Goal: Task Accomplishment & Management: Manage account settings

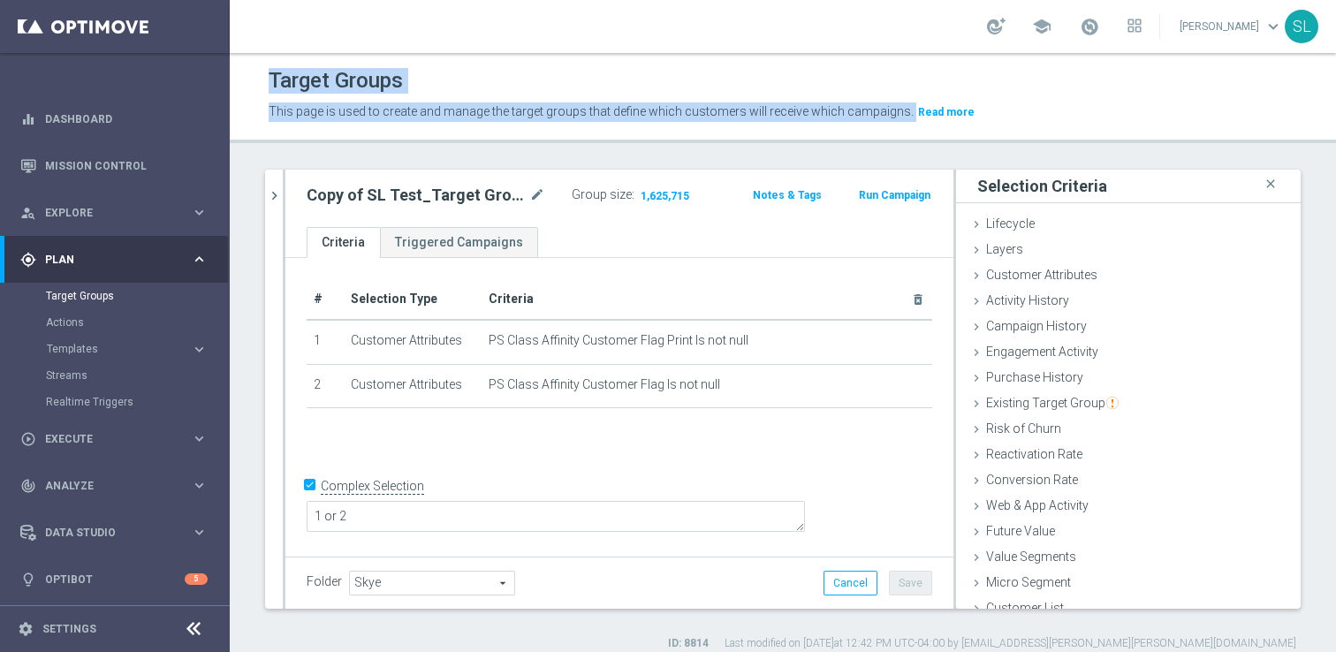
drag, startPoint x: 989, startPoint y: 117, endPoint x: 313, endPoint y: 28, distance: 682.5
click at [313, 28] on section "school [PERSON_NAME] keyboard_arrow_down SL Target Groups This page is used to …" at bounding box center [783, 326] width 1106 height 652
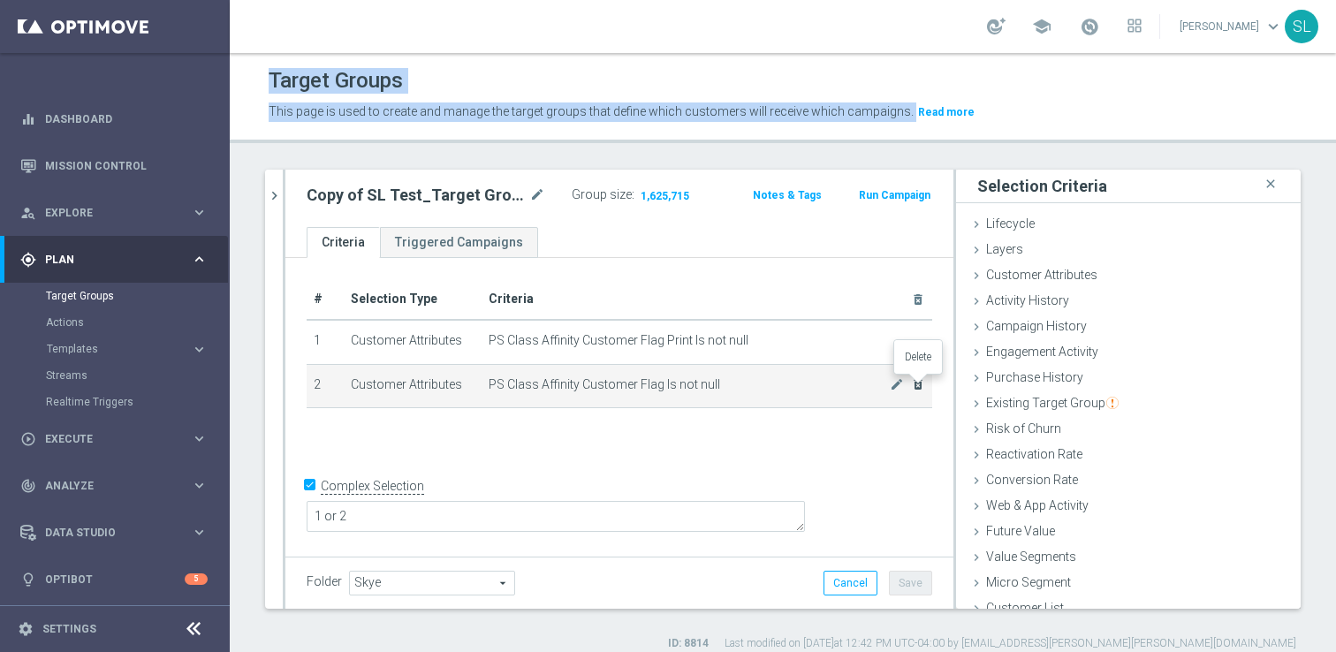
click at [917, 387] on icon "delete_forever" at bounding box center [918, 384] width 14 height 14
checkbox input "false"
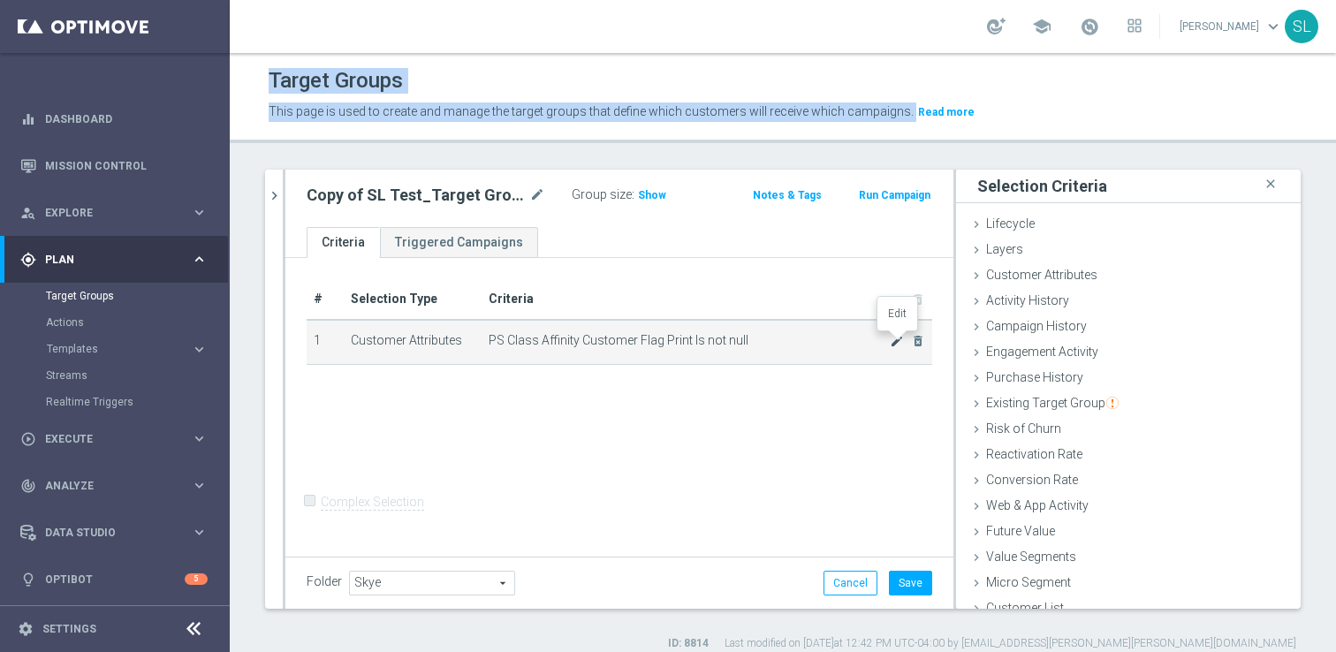
click at [892, 339] on icon "mode_edit" at bounding box center [896, 341] width 14 height 14
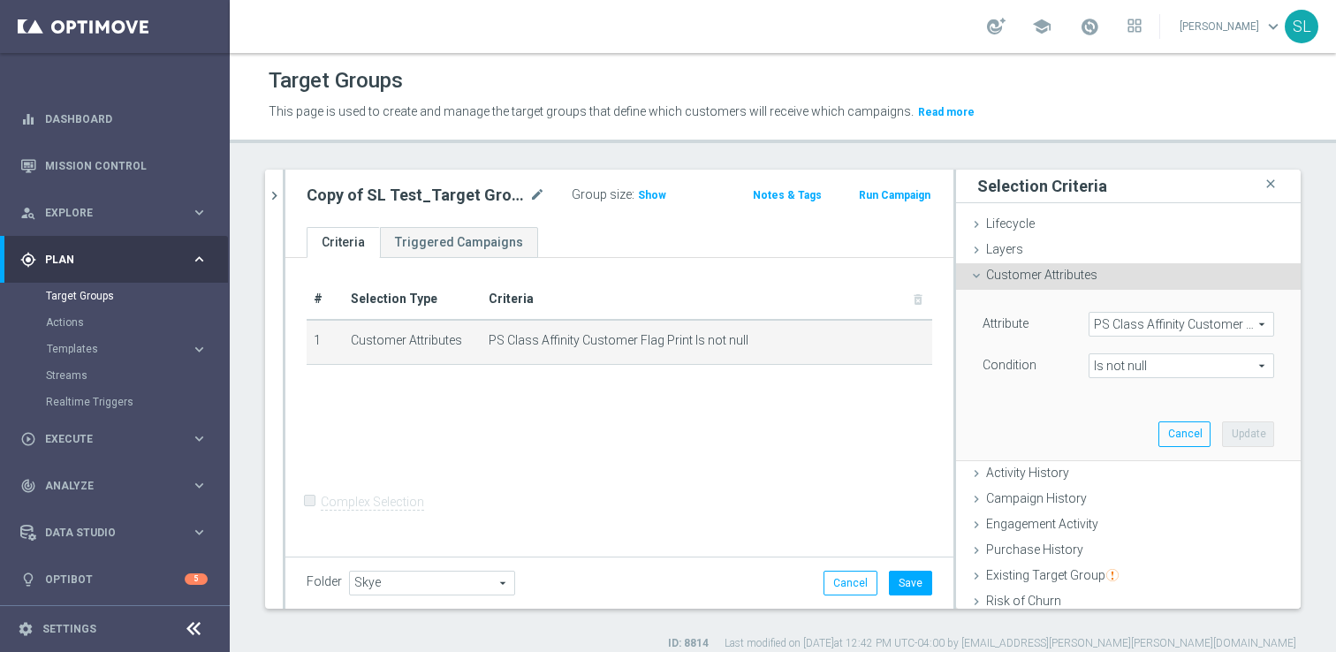
click at [1169, 328] on span "PS Class Affinity Customer Flag Print" at bounding box center [1181, 324] width 184 height 23
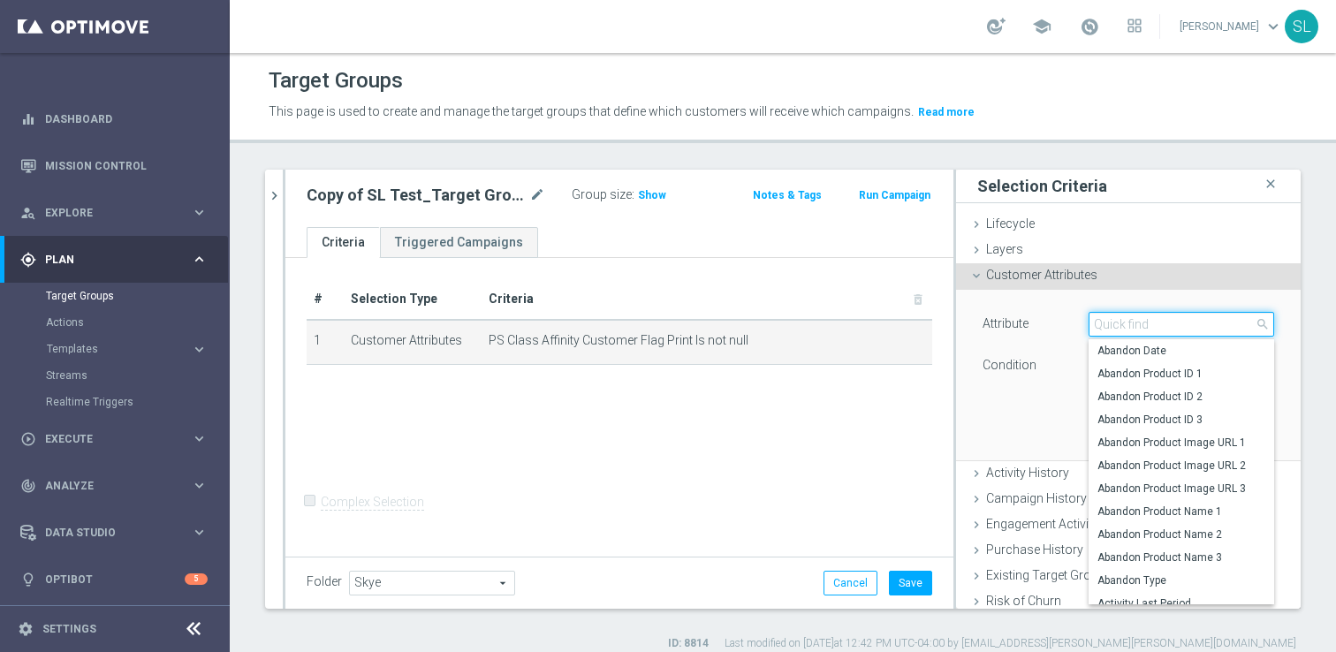
click at [1169, 328] on input "search" at bounding box center [1180, 324] width 185 height 25
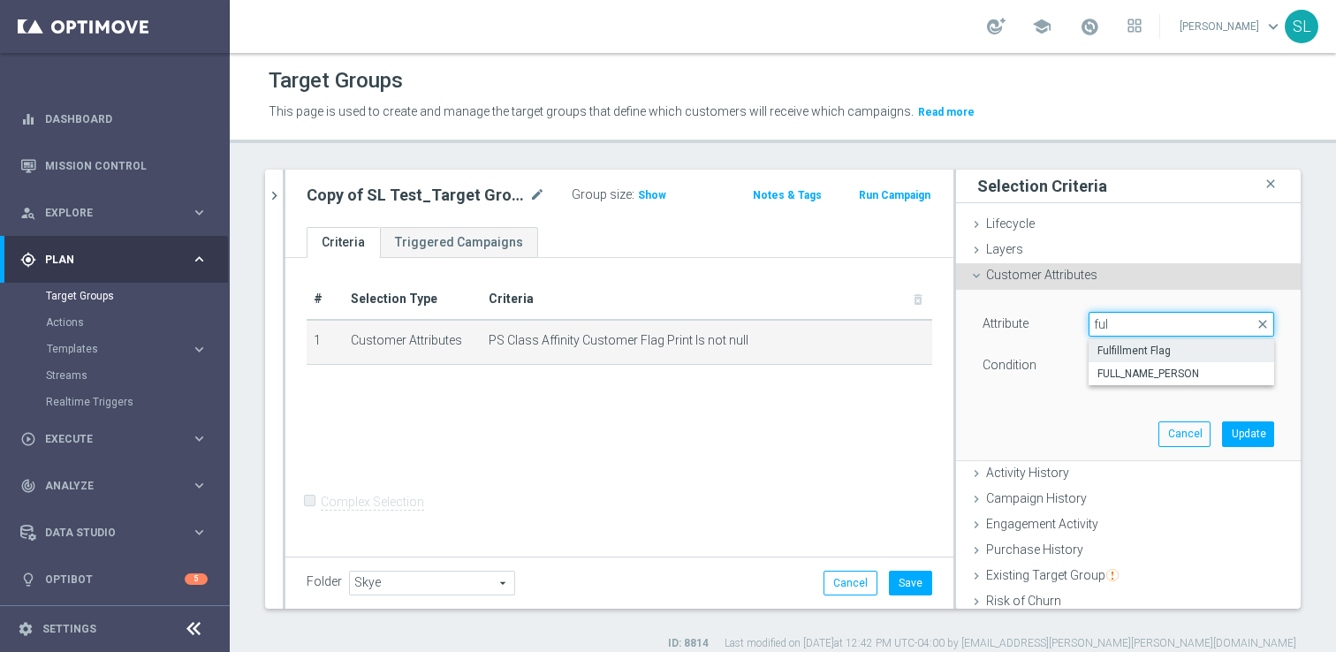
type input "ful"
click at [1189, 352] on span "Fulfillment Flag" at bounding box center [1181, 351] width 168 height 14
type input "Fulfillment Flag"
type input "Equals"
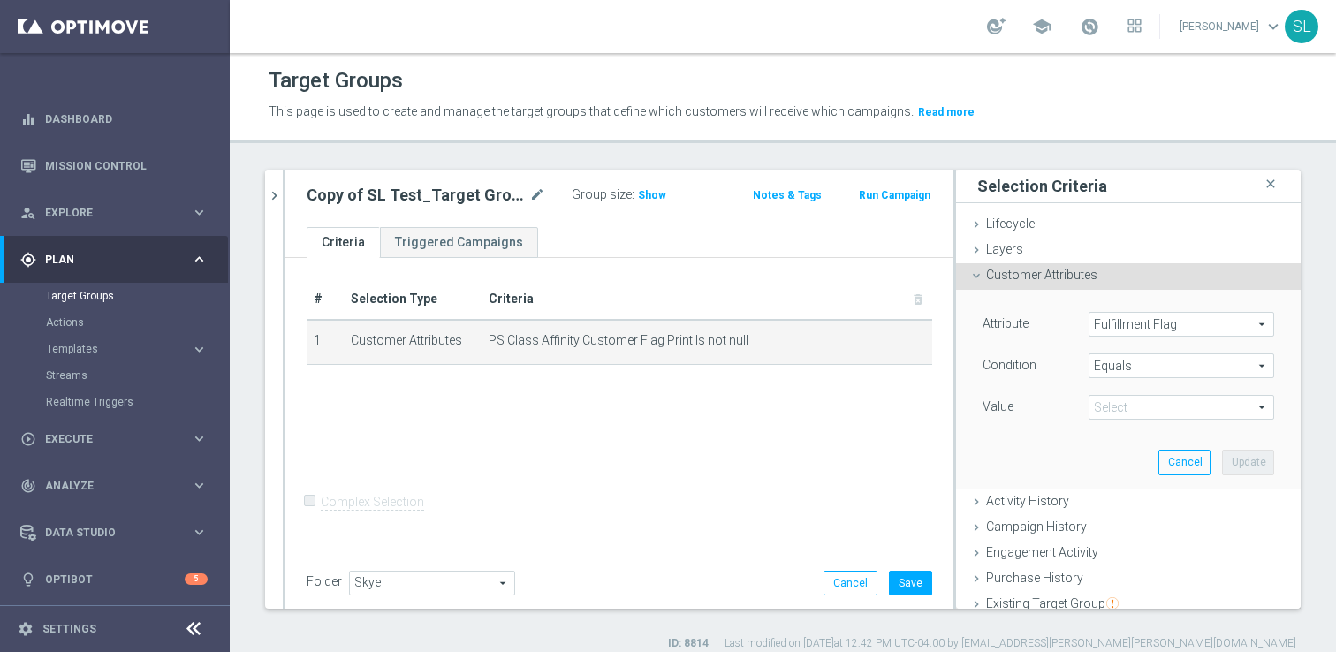
click at [1154, 416] on span at bounding box center [1181, 407] width 184 height 23
click at [1043, 447] on div "Attribute Fulfillment Flag Fulfillment Flag arrow_drop_down search Condition Eq…" at bounding box center [1128, 389] width 318 height 198
click at [895, 341] on icon "mode_edit" at bounding box center [896, 341] width 14 height 14
click at [1184, 473] on button "Cancel" at bounding box center [1184, 462] width 52 height 25
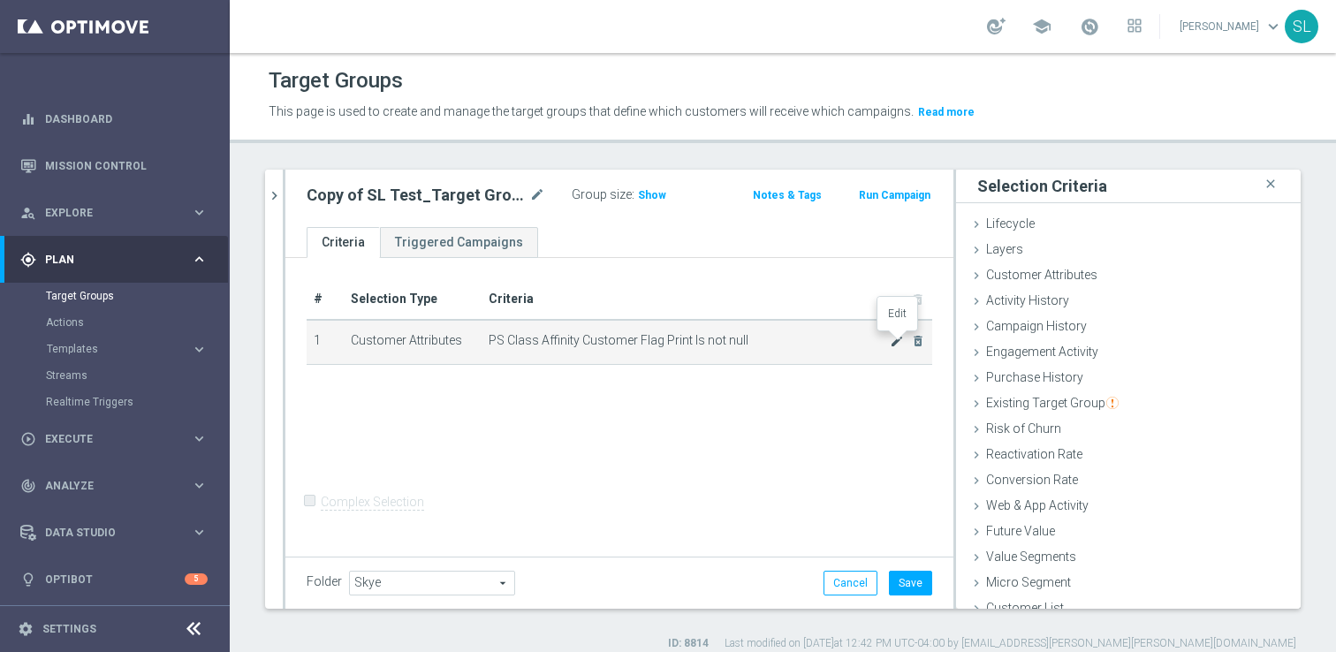
click at [894, 341] on icon "mode_edit" at bounding box center [896, 341] width 14 height 14
click at [903, 337] on icon "mode_edit" at bounding box center [896, 341] width 14 height 14
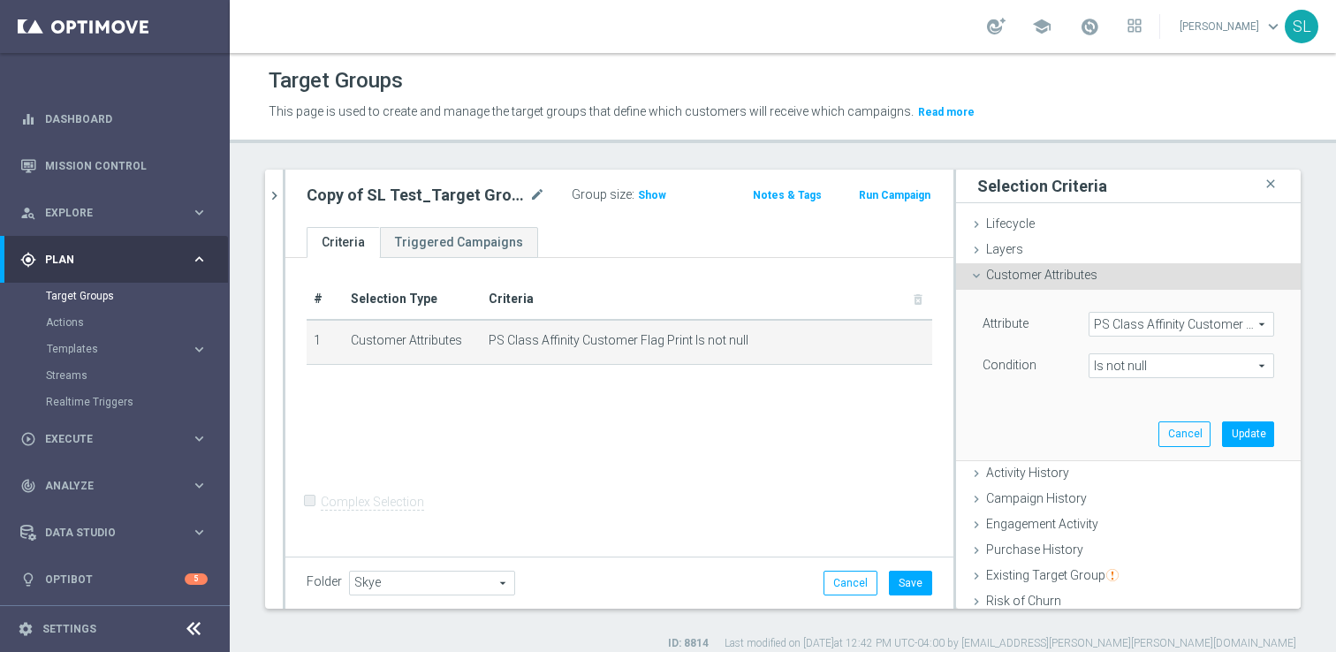
click at [1159, 364] on span "Is not null" at bounding box center [1181, 365] width 184 height 23
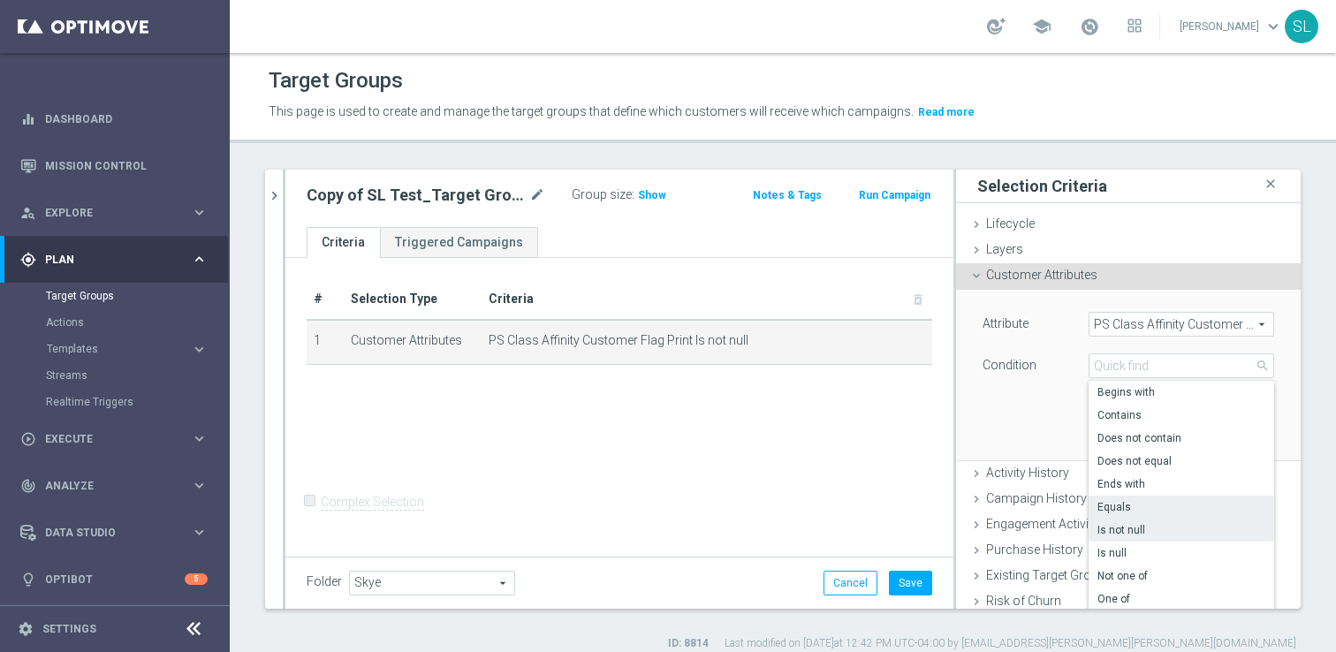
click at [1145, 502] on span "Equals" at bounding box center [1181, 507] width 168 height 14
type input "Equals"
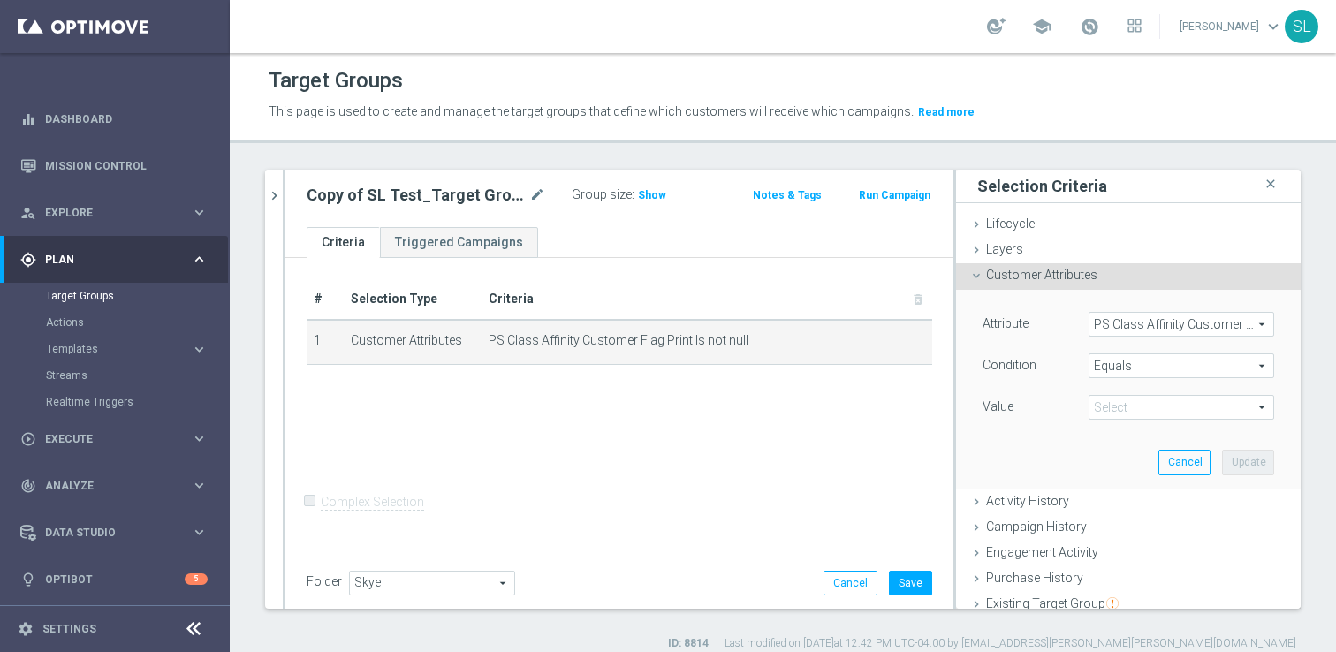
click at [1145, 408] on span at bounding box center [1181, 407] width 184 height 23
click at [1128, 435] on span "Yes" at bounding box center [1181, 434] width 168 height 14
type input "Yes"
click at [1039, 466] on div "Attribute PS Class Affinity Customer Flag Print PS Class Affinity Customer Flag…" at bounding box center [1128, 389] width 318 height 198
click at [203, 637] on div at bounding box center [193, 629] width 33 height 27
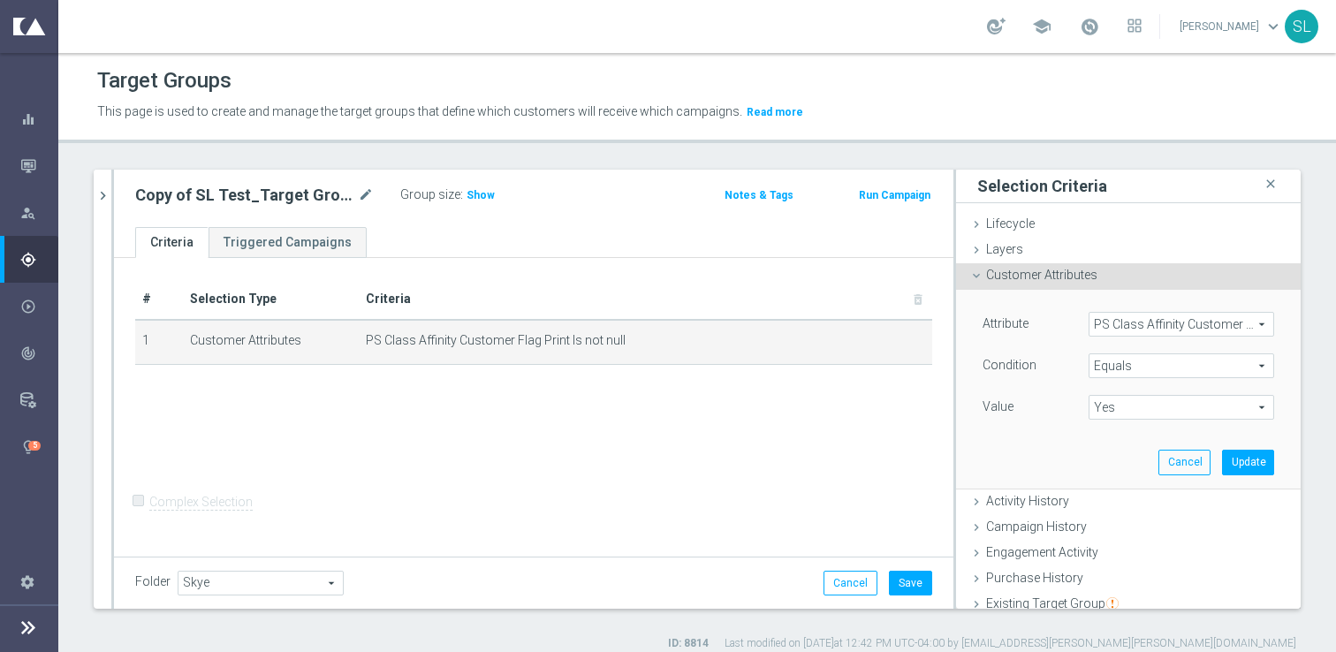
click at [34, 630] on icon at bounding box center [28, 627] width 21 height 21
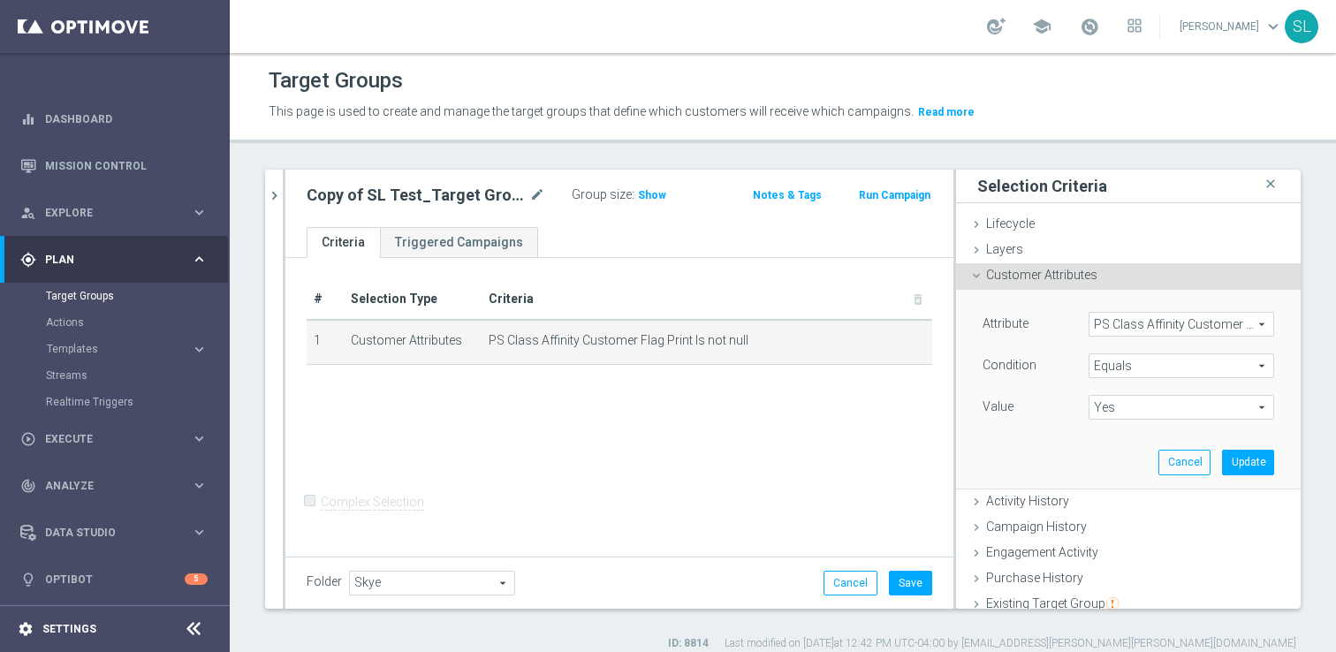
click at [76, 635] on div "settings Settings" at bounding box center [88, 629] width 177 height 16
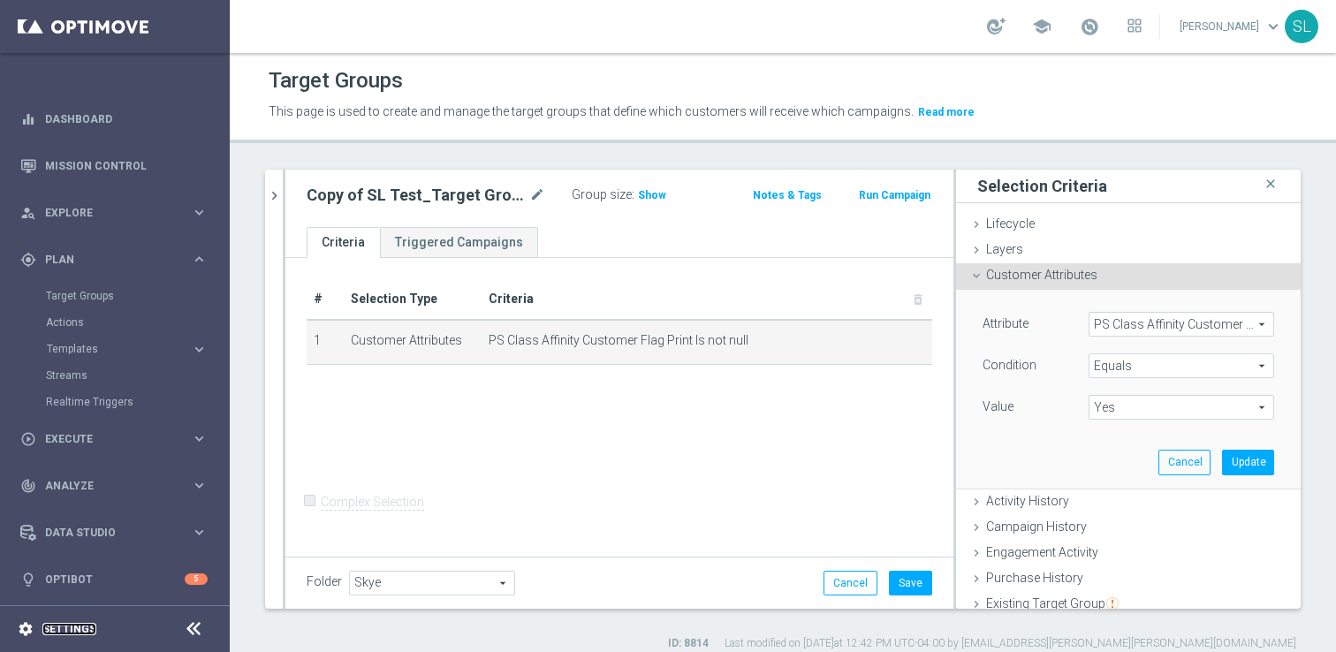
click at [72, 624] on link "Settings" at bounding box center [69, 629] width 54 height 11
click at [197, 628] on icon at bounding box center [193, 628] width 21 height 21
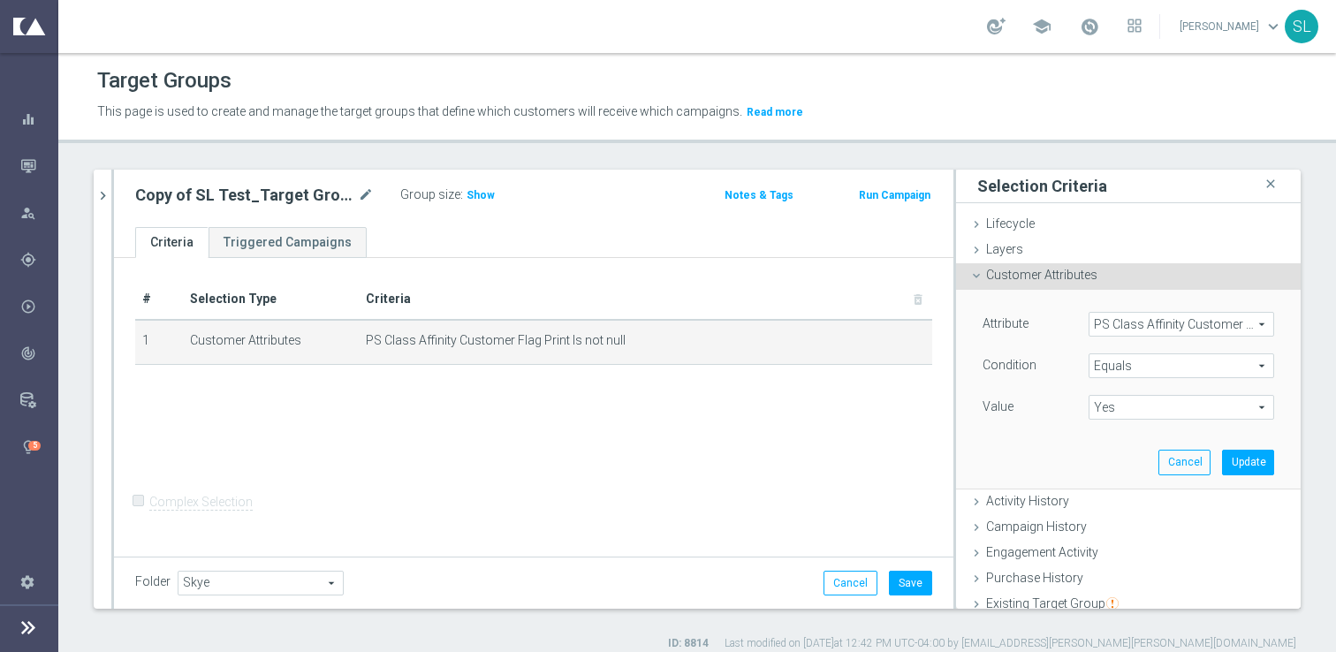
click at [29, 630] on icon at bounding box center [28, 627] width 21 height 21
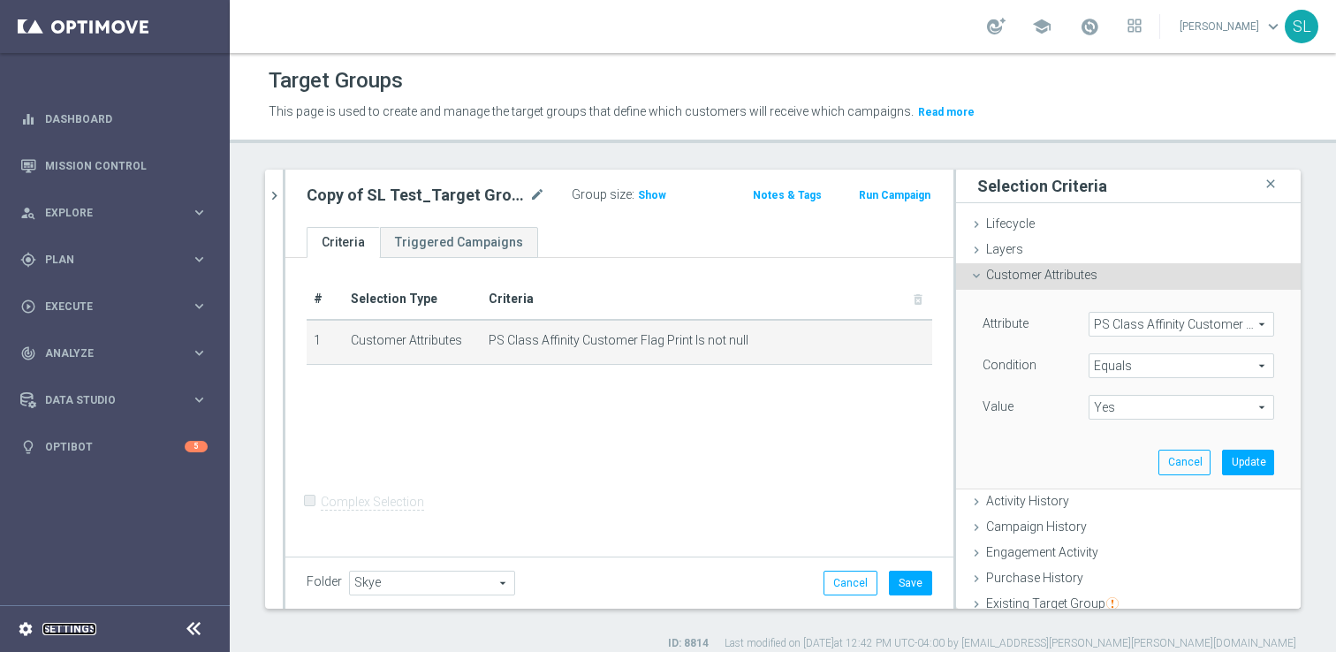
click at [74, 632] on link "Settings" at bounding box center [69, 629] width 54 height 11
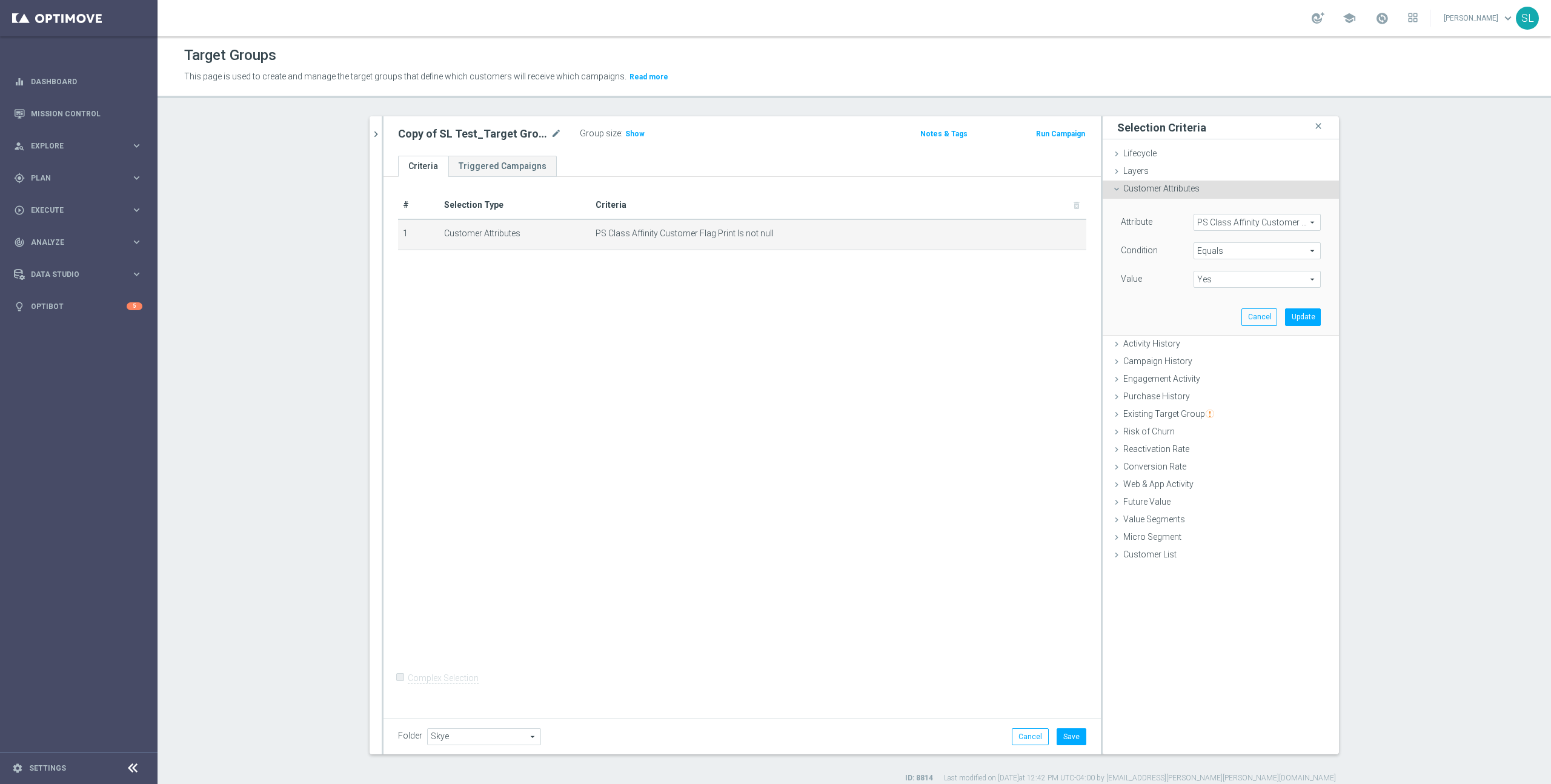
drag, startPoint x: 1263, startPoint y: 216, endPoint x: 1242, endPoint y: 220, distance: 21.4
click at [916, 216] on span "PS Class Affinity Customer Flag Print" at bounding box center [1257, 222] width 126 height 16
click at [916, 220] on input "search" at bounding box center [1257, 222] width 127 height 17
type input "deli"
click at [916, 270] on span "Deliverability Score" at bounding box center [1257, 272] width 115 height 10
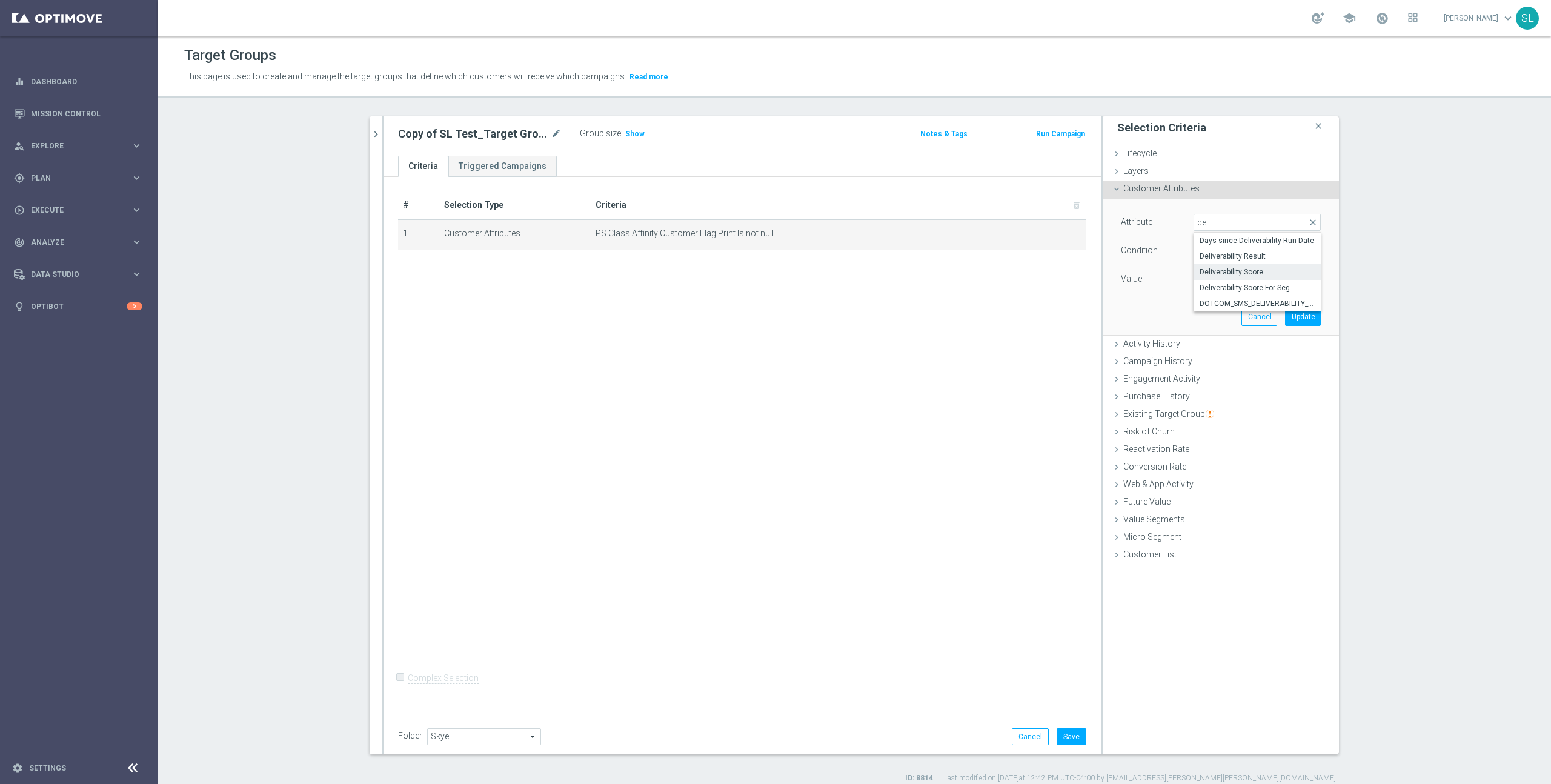
type input "Deliverability Score"
type input "Select"
click at [916, 250] on span "Equals" at bounding box center [1257, 250] width 126 height 16
click at [916, 403] on label "One of" at bounding box center [1257, 410] width 127 height 16
type input "One of"
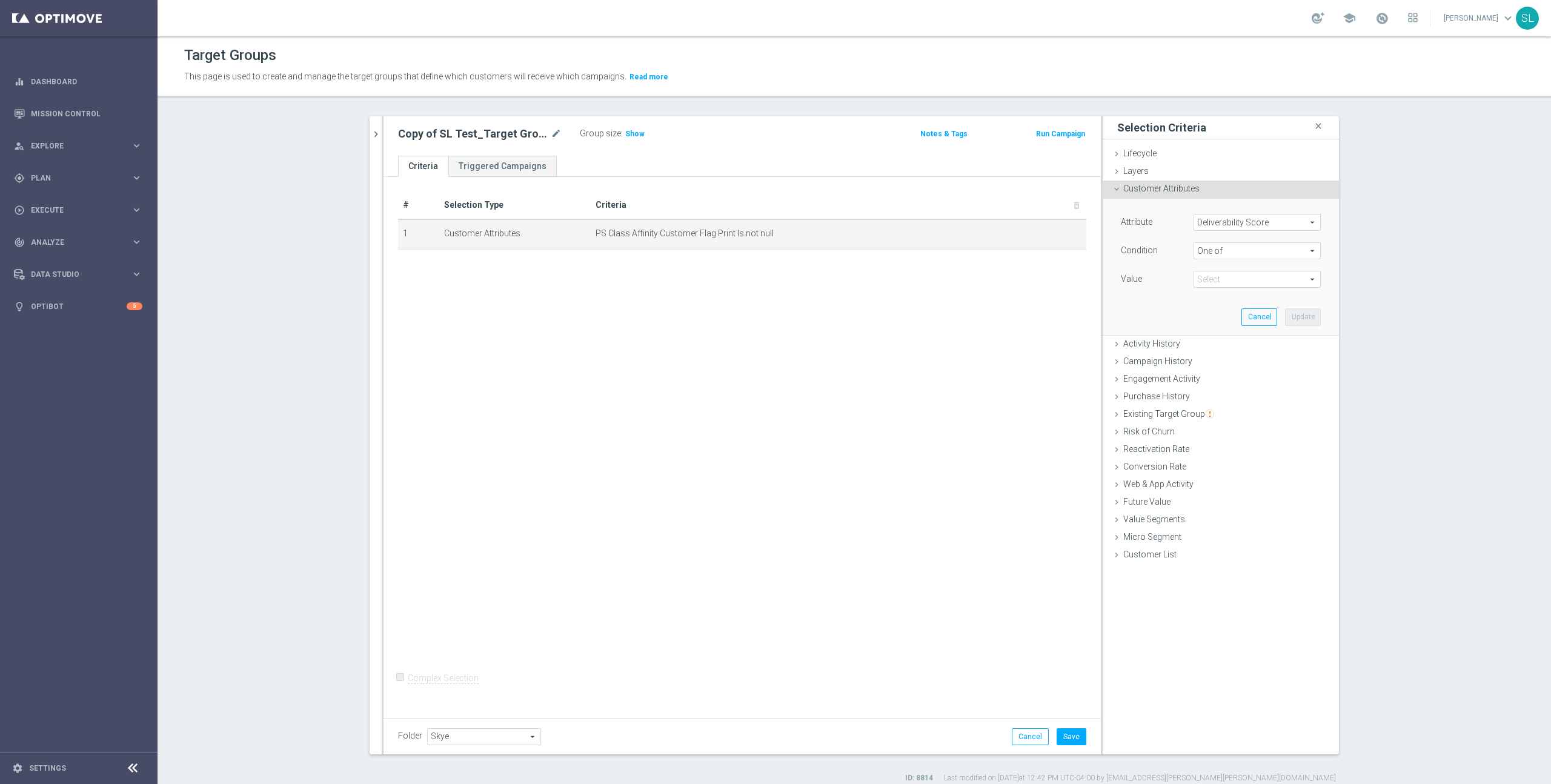
click at [916, 273] on span at bounding box center [1257, 279] width 126 height 16
click at [916, 356] on span "GREEN" at bounding box center [1266, 360] width 110 height 10
click at [916, 357] on input "GREEN" at bounding box center [1206, 360] width 8 height 8
checkbox input "true"
type input "GREEN"
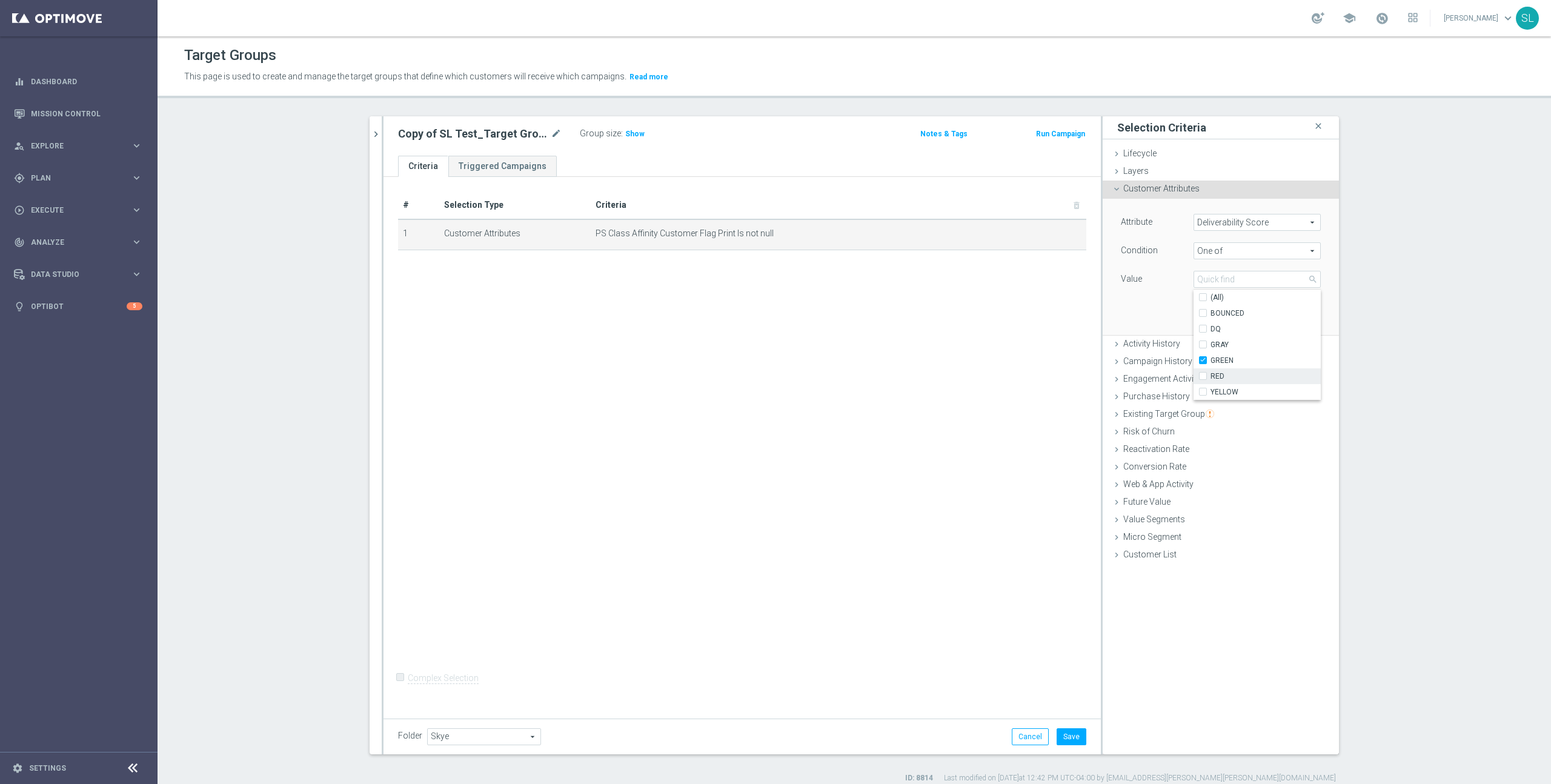
drag, startPoint x: 1221, startPoint y: 377, endPoint x: 1222, endPoint y: 391, distance: 14.0
click at [916, 377] on span "RED" at bounding box center [1266, 376] width 110 height 10
click at [916, 377] on input "RED" at bounding box center [1206, 376] width 8 height 8
checkbox input "true"
type input "Selected 2 of 6"
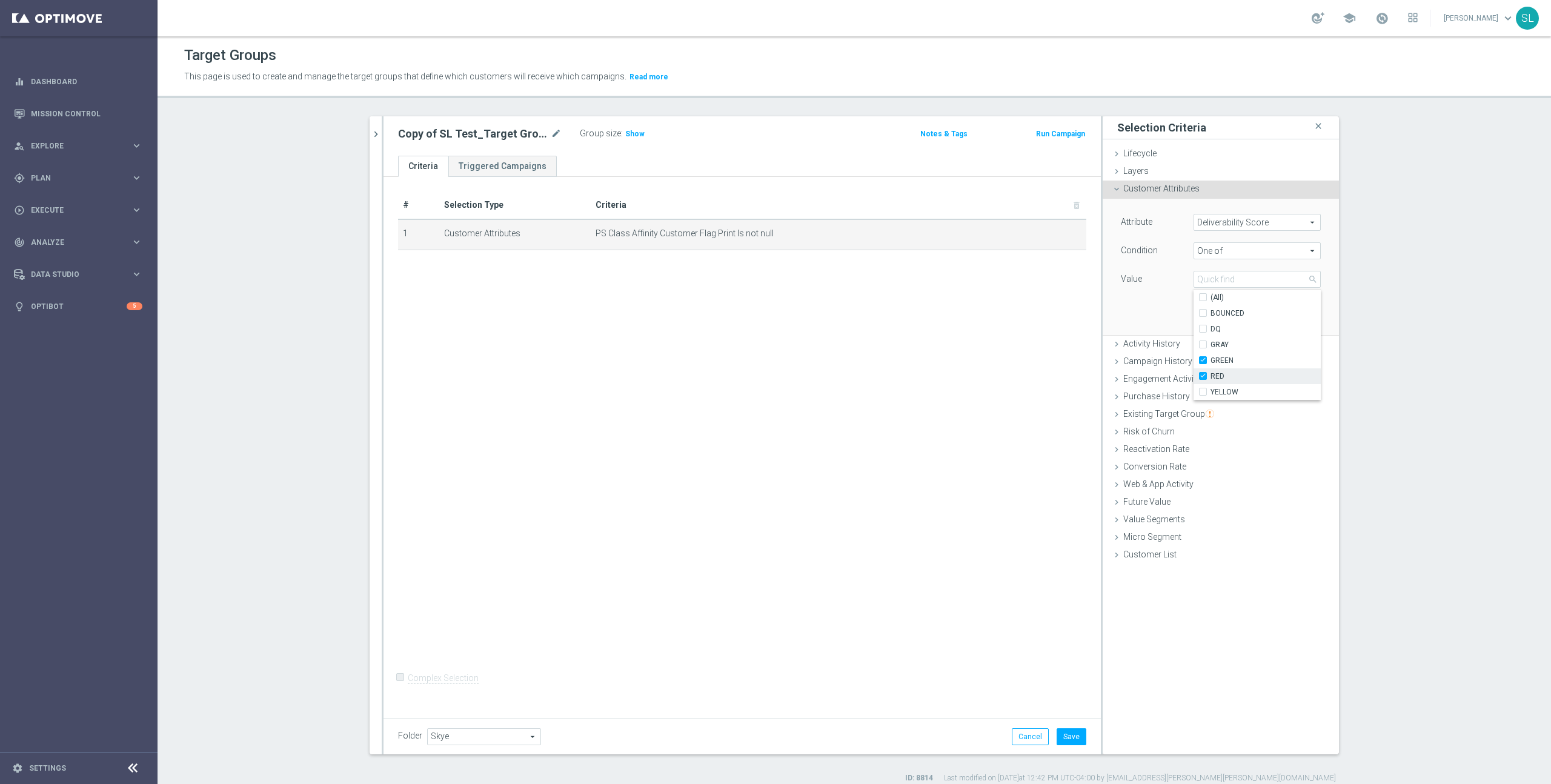
drag, startPoint x: 1222, startPoint y: 392, endPoint x: 1207, endPoint y: 375, distance: 22.7
click at [916, 387] on span "YELLOW" at bounding box center [1266, 392] width 110 height 10
click at [916, 316] on div "Attribute Deliverability Score Deliverability Score arrow_drop_down search Cond…" at bounding box center [1221, 267] width 218 height 136
click at [916, 274] on span at bounding box center [1257, 279] width 126 height 16
drag, startPoint x: 1225, startPoint y: 390, endPoint x: 1170, endPoint y: 337, distance: 76.4
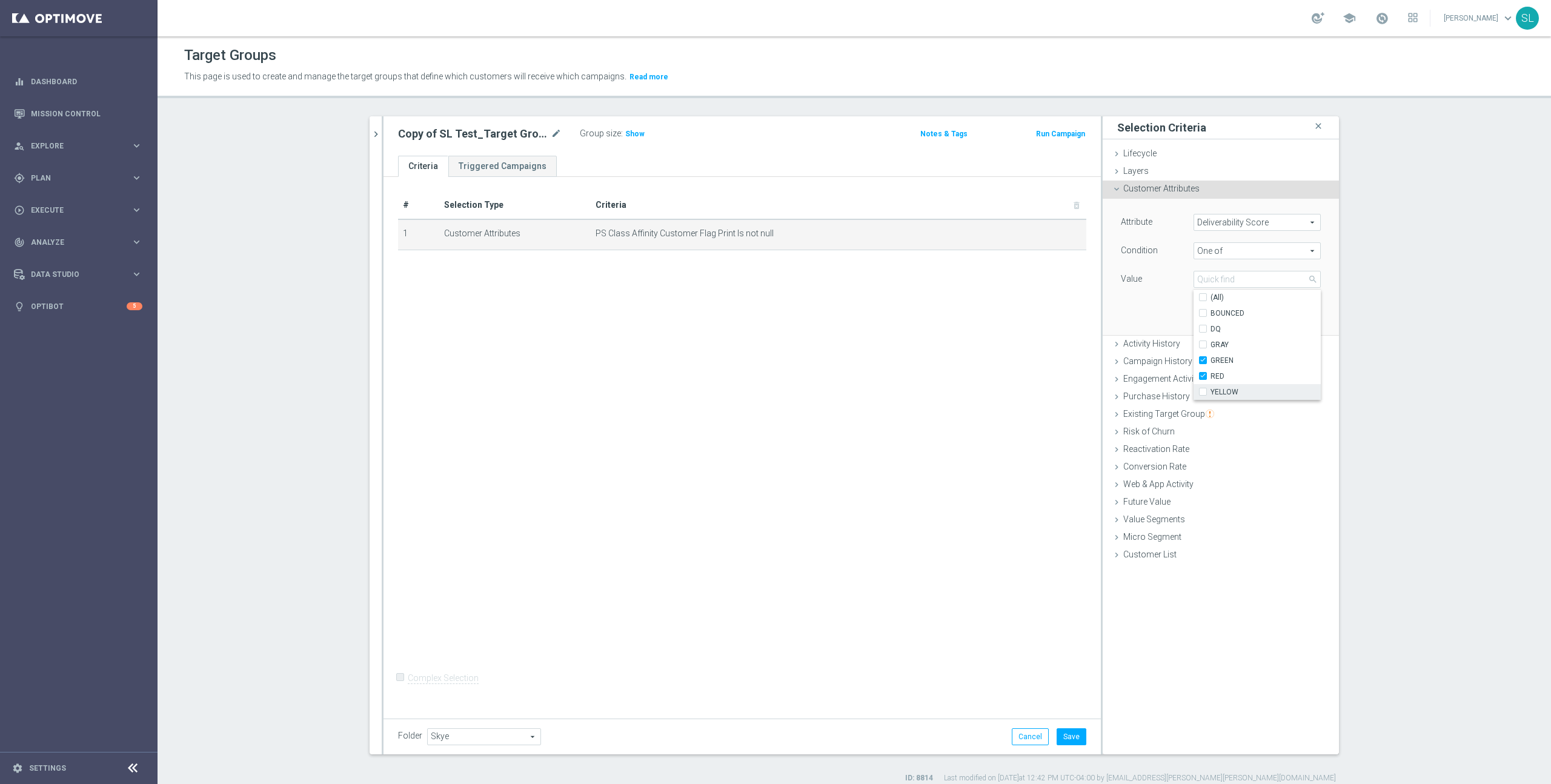
click at [916, 390] on span "YELLOW" at bounding box center [1266, 392] width 110 height 10
click at [916, 390] on input "YELLOW" at bounding box center [1206, 392] width 8 height 8
checkbox input "true"
type input "Selected 3 of 6"
drag, startPoint x: 1155, startPoint y: 309, endPoint x: 1247, endPoint y: 309, distance: 92.0
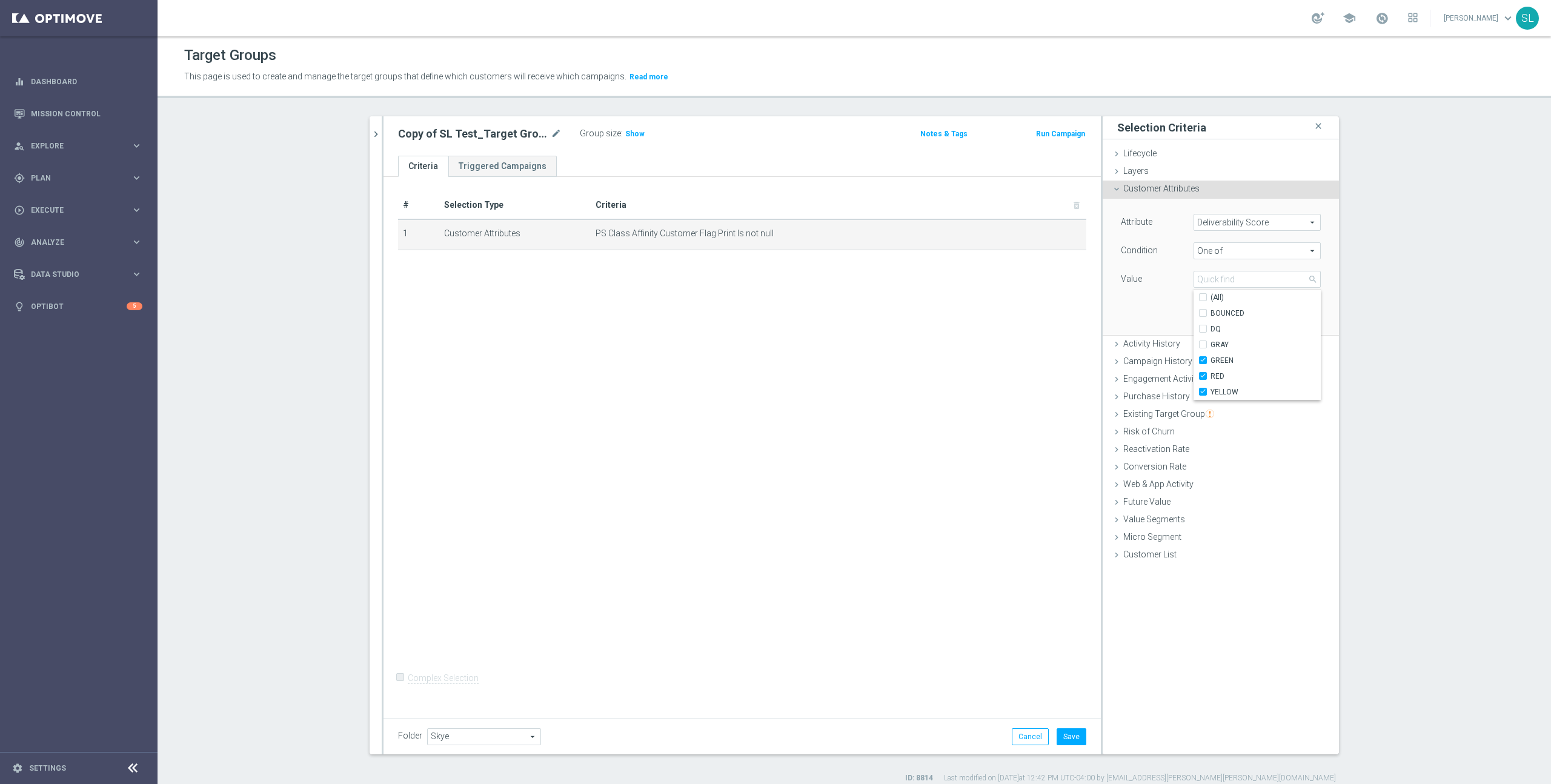
click at [916, 309] on div "Attribute Deliverability Score Deliverability Score arrow_drop_down search Cond…" at bounding box center [1221, 267] width 218 height 136
drag, startPoint x: 1303, startPoint y: 313, endPoint x: 1137, endPoint y: 278, distance: 169.6
click at [916, 313] on button "Update" at bounding box center [1303, 317] width 36 height 17
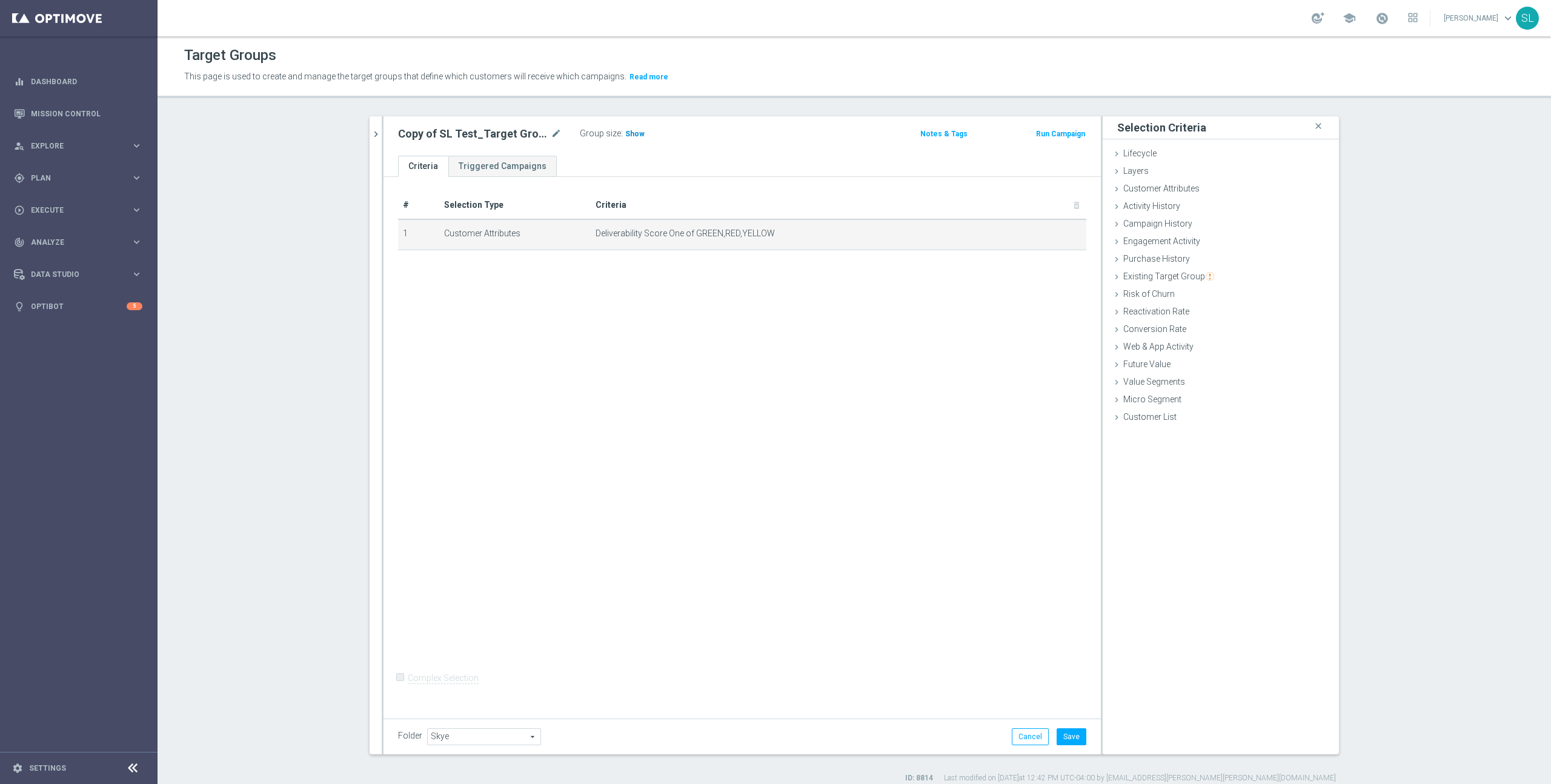
click at [643, 130] on div "Group size : Show" at bounding box center [640, 132] width 121 height 14
click at [632, 133] on span "Show" at bounding box center [635, 134] width 19 height 8
click at [916, 189] on span "Customer Attributes" at bounding box center [1161, 189] width 76 height 10
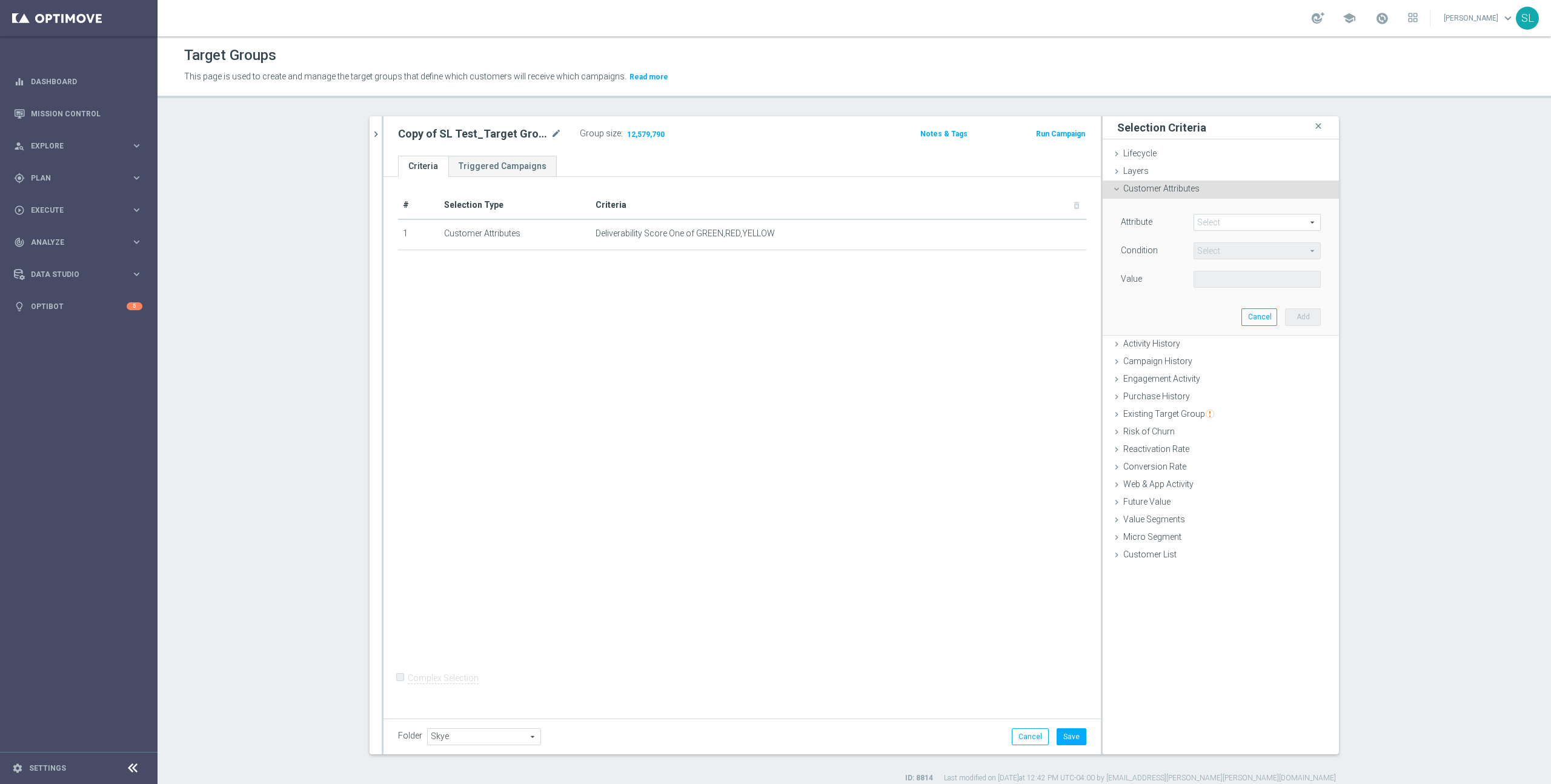
click at [916, 219] on span at bounding box center [1257, 222] width 126 height 16
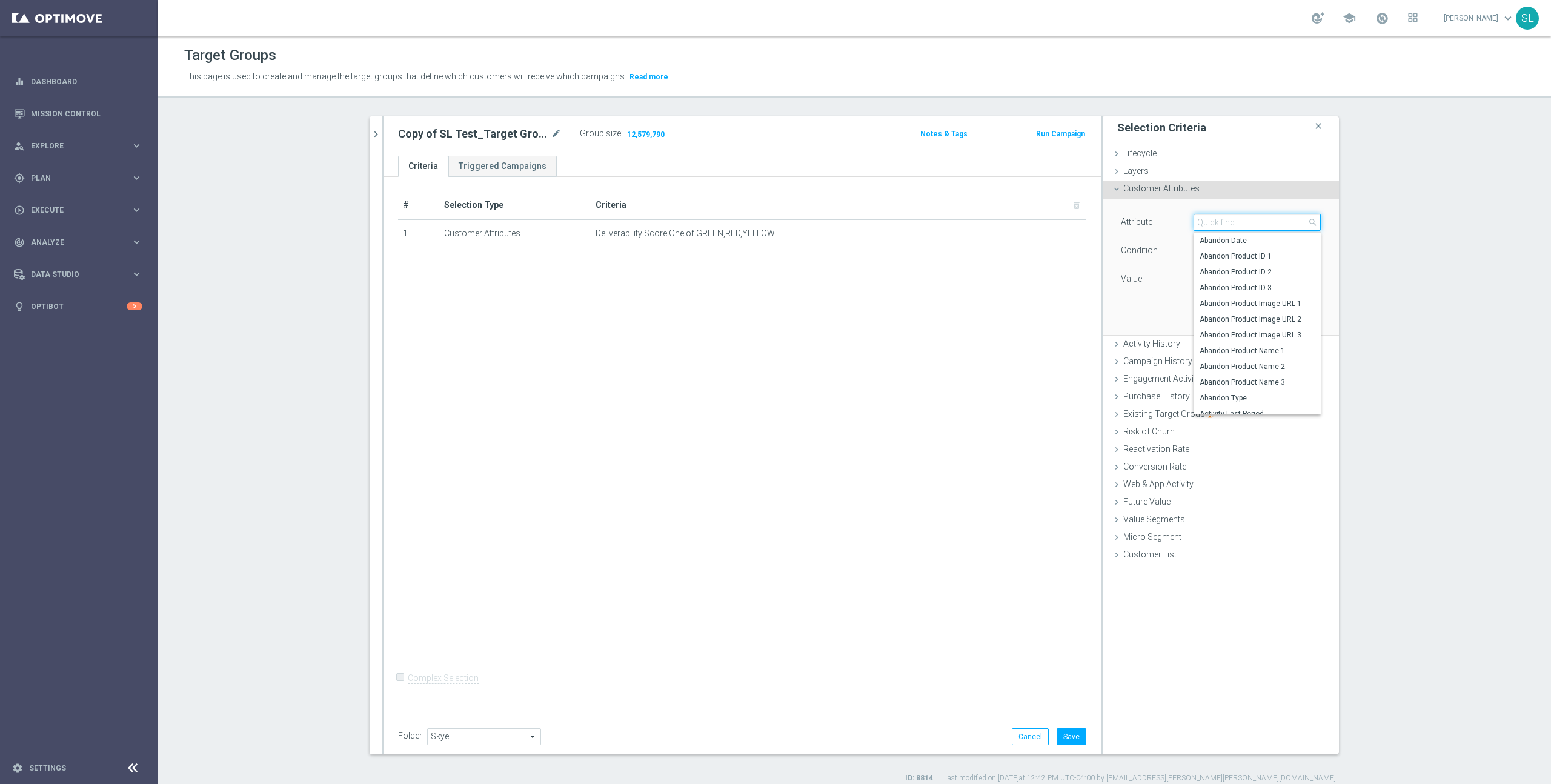
click at [916, 224] on input "search" at bounding box center [1257, 222] width 127 height 17
type input "ocp"
click at [916, 240] on span "Ocp Segment" at bounding box center [1257, 241] width 115 height 10
type input "Ocp Segment"
type input "Equals"
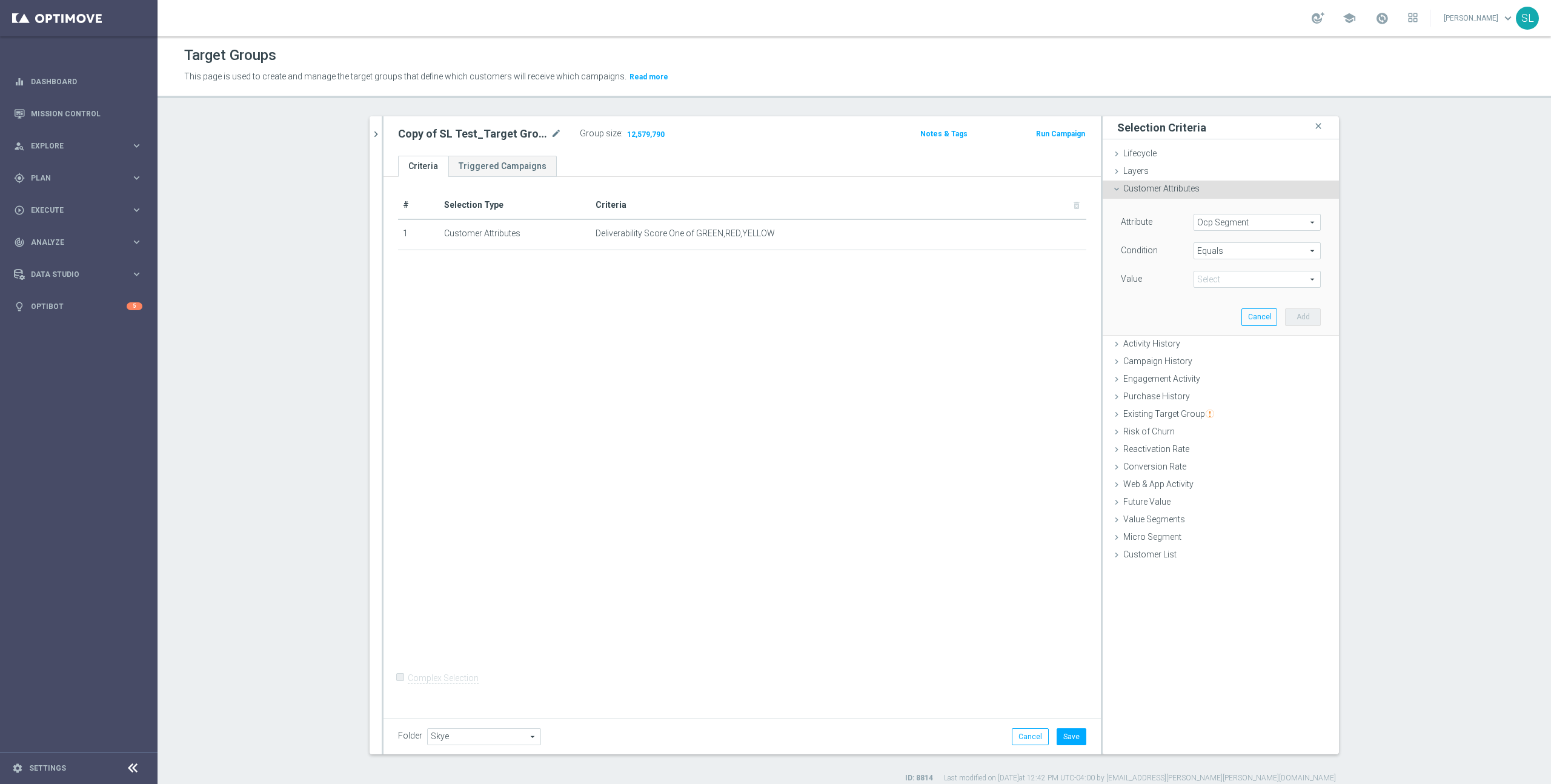
click at [916, 283] on span at bounding box center [1257, 279] width 126 height 16
click at [916, 296] on span "DOTCOM" at bounding box center [1257, 298] width 115 height 10
type input "DOTCOM"
click at [916, 319] on button "Add" at bounding box center [1303, 317] width 36 height 17
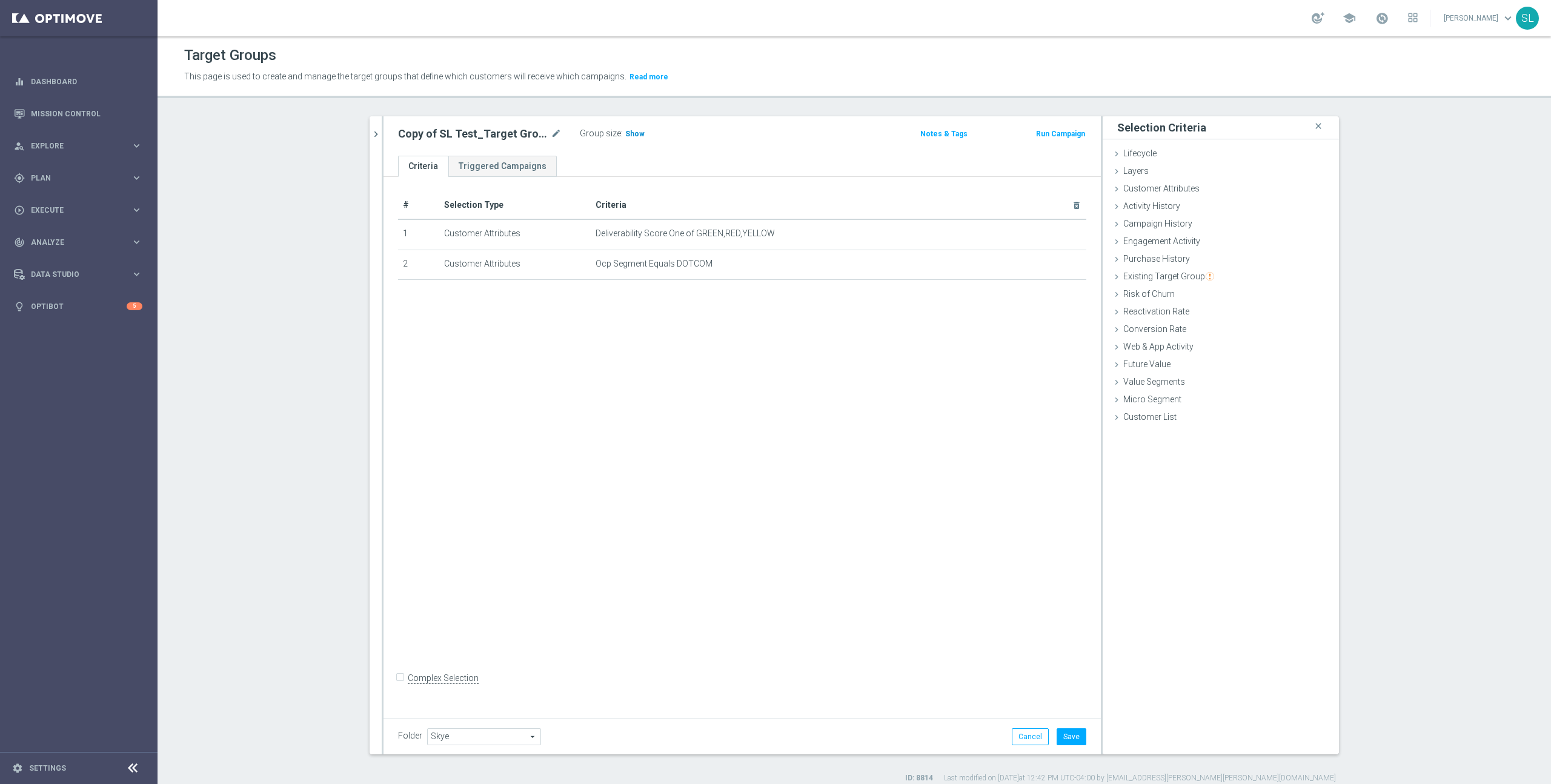
click at [631, 135] on span "Show" at bounding box center [635, 134] width 19 height 8
click at [916, 187] on div "Customer Attributes done selection saved" at bounding box center [1221, 189] width 236 height 18
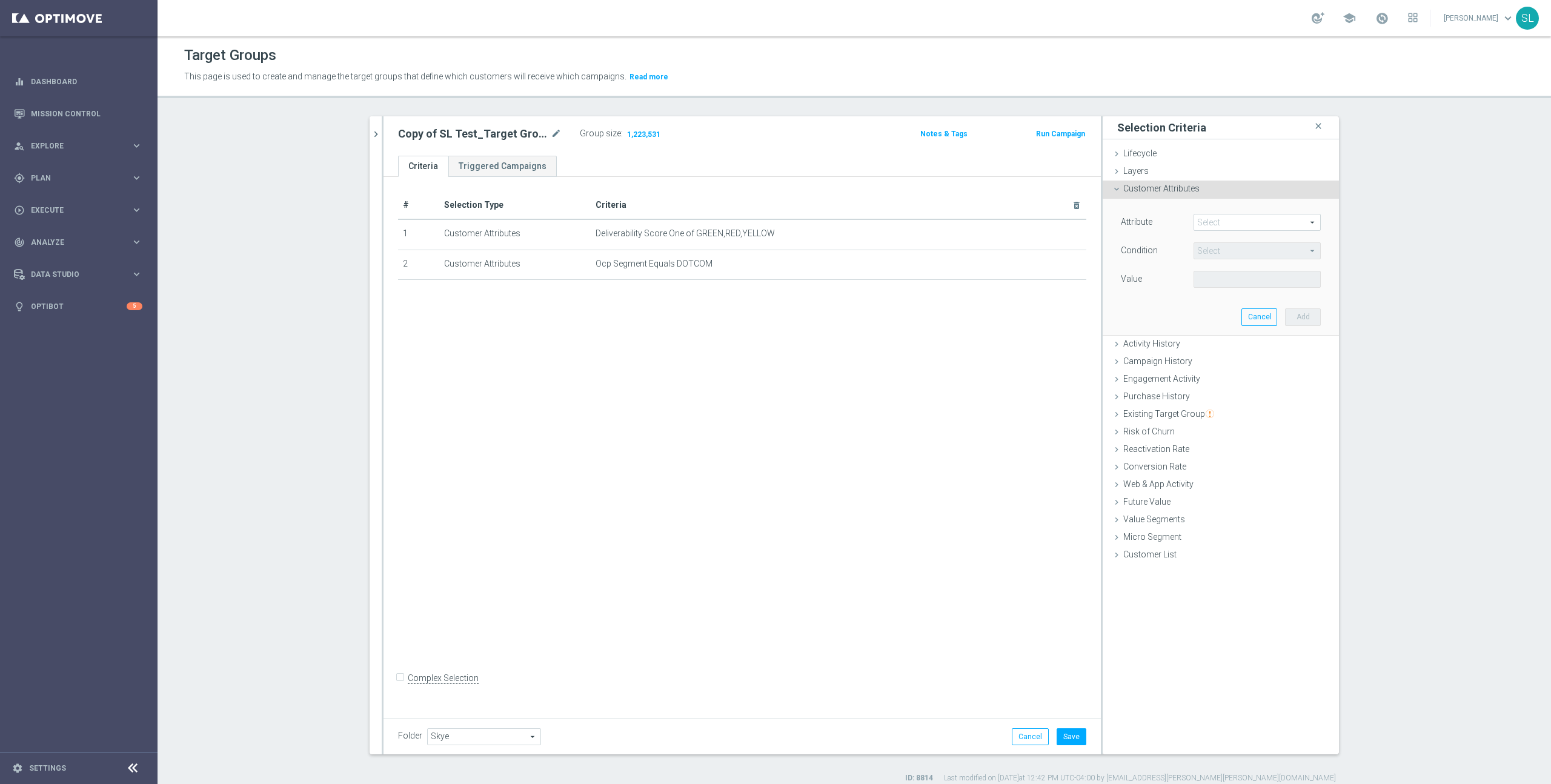
click at [916, 220] on span at bounding box center [1257, 222] width 126 height 16
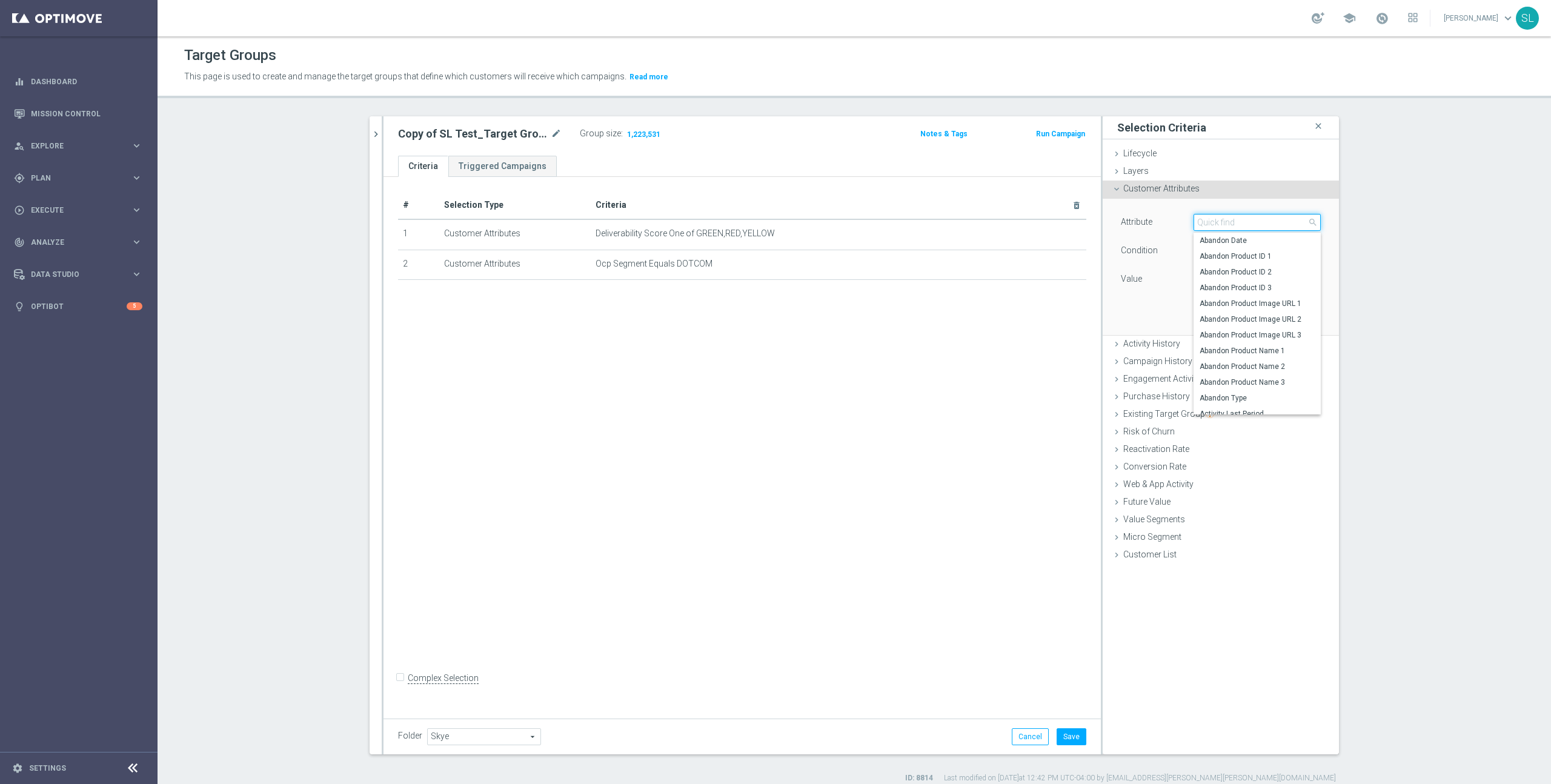
click at [916, 221] on input "search" at bounding box center [1257, 222] width 127 height 17
drag, startPoint x: 903, startPoint y: 235, endPoint x: 981, endPoint y: 273, distance: 86.8
click at [775, 237] on span "Deliverability Score One of GREEN,RED,YELLOW" at bounding box center [685, 233] width 179 height 10
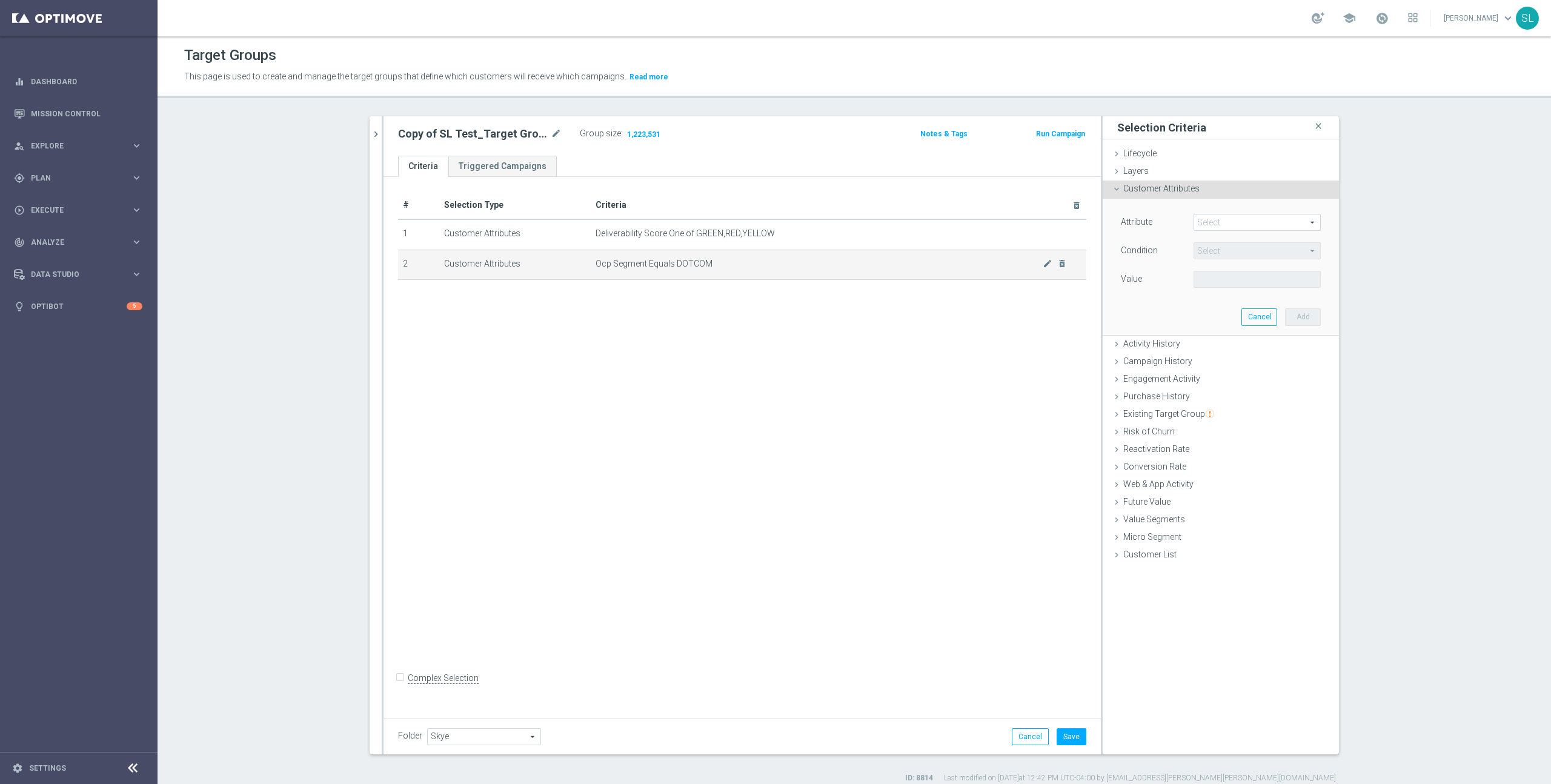
drag, startPoint x: 1052, startPoint y: 259, endPoint x: 1039, endPoint y: 262, distance: 13.3
click at [916, 259] on icon "mode_edit" at bounding box center [1047, 263] width 10 height 10
click at [916, 252] on span "Equals" at bounding box center [1257, 250] width 126 height 16
click at [916, 407] on span "One of" at bounding box center [1257, 411] width 115 height 10
type input "One of"
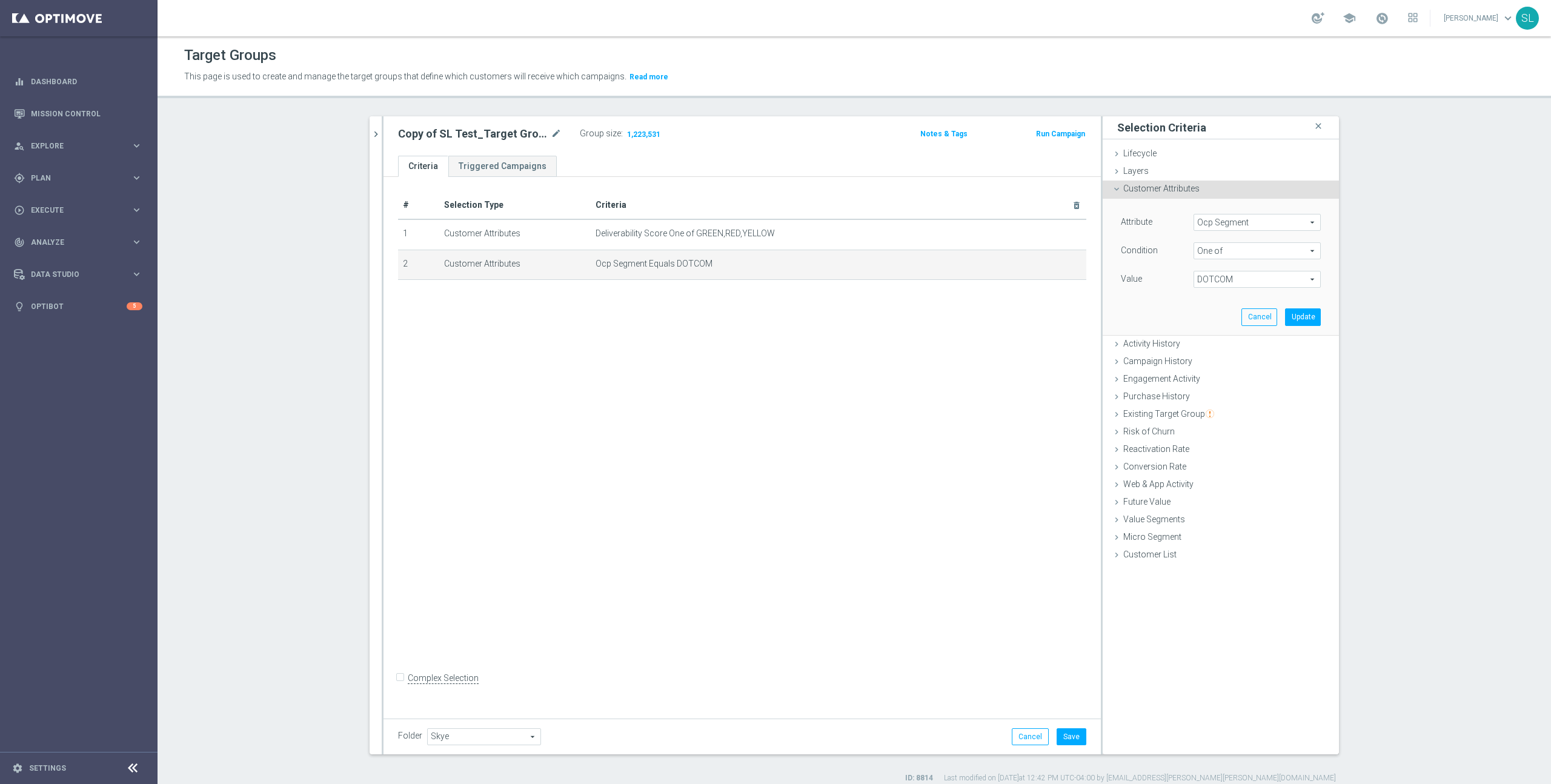
click at [916, 278] on span "DOTCOM" at bounding box center [1257, 279] width 126 height 16
drag, startPoint x: 1221, startPoint y: 326, endPoint x: 1172, endPoint y: 313, distance: 50.7
click at [916, 326] on span "OMNI" at bounding box center [1266, 329] width 110 height 10
click at [916, 326] on input "OMNI" at bounding box center [1206, 329] width 8 height 8
checkbox input "true"
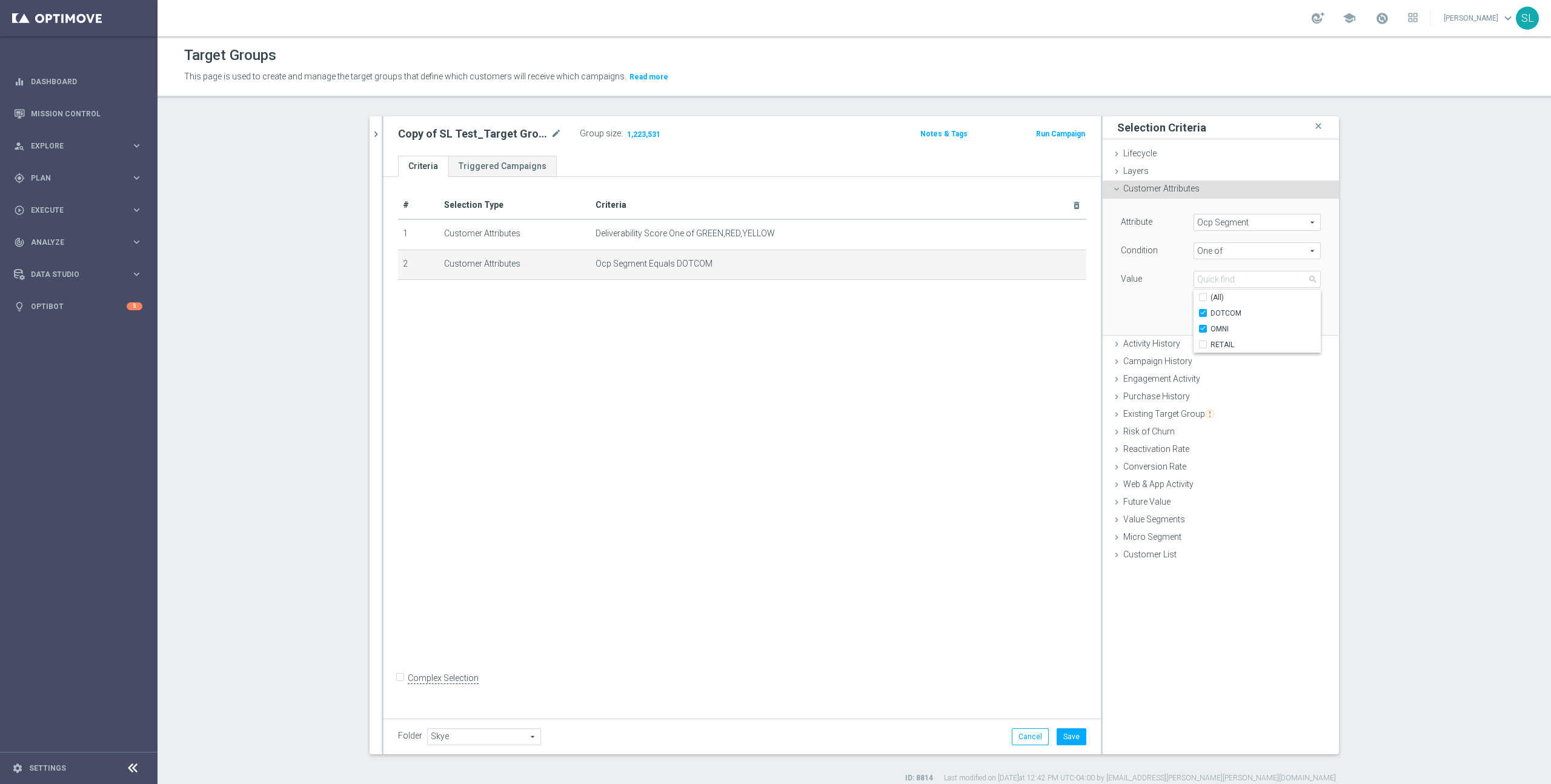
type input "Selected 2 of 3"
drag, startPoint x: 1161, startPoint y: 311, endPoint x: 1212, endPoint y: 313, distance: 51.0
click at [916, 311] on div "Attribute Ocp Segment Ocp Segment arrow_drop_down search Condition One of One o…" at bounding box center [1221, 267] width 218 height 136
drag, startPoint x: 1305, startPoint y: 320, endPoint x: 1122, endPoint y: 292, distance: 185.1
click at [916, 320] on button "Update" at bounding box center [1303, 317] width 36 height 17
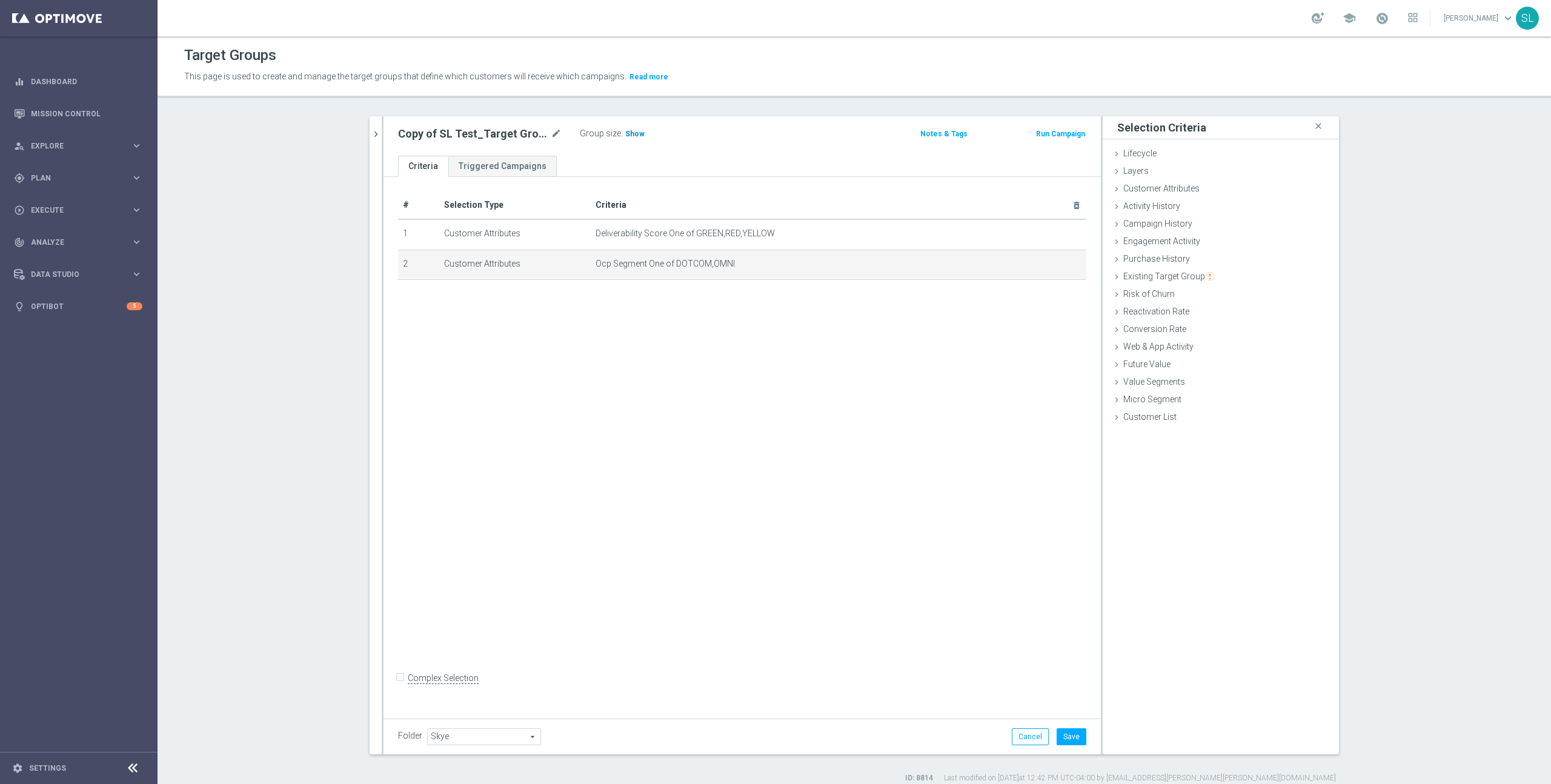
click at [639, 134] on span "Show" at bounding box center [635, 134] width 19 height 8
click at [916, 262] on icon "mode_edit" at bounding box center [1047, 263] width 10 height 10
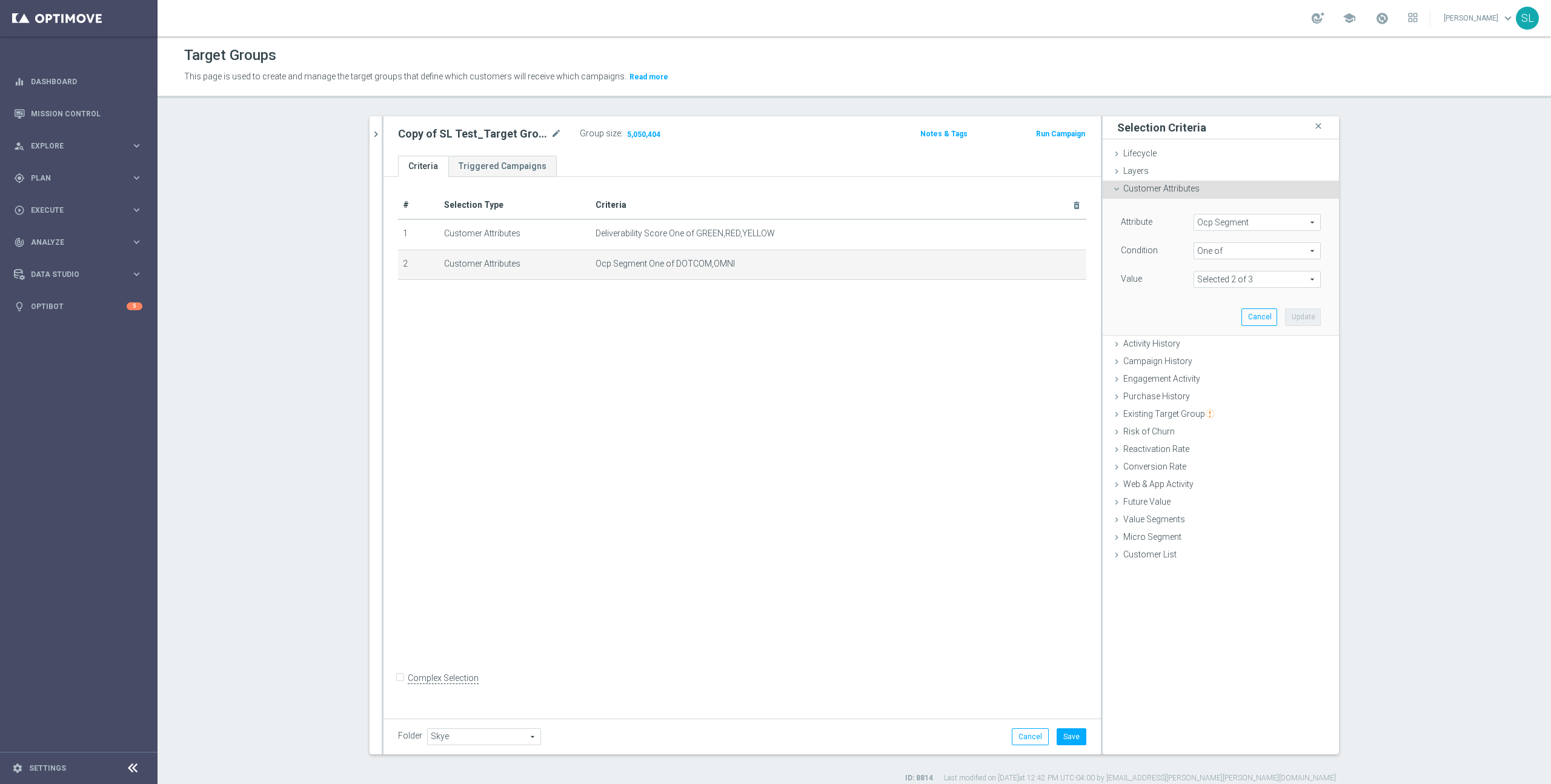
click at [916, 276] on span at bounding box center [1257, 279] width 126 height 16
click at [916, 346] on span "RETAIL" at bounding box center [1266, 345] width 110 height 10
click at [916, 346] on input "RETAIL" at bounding box center [1206, 344] width 8 height 8
checkbox input "true"
type input "Selected 3 of 3"
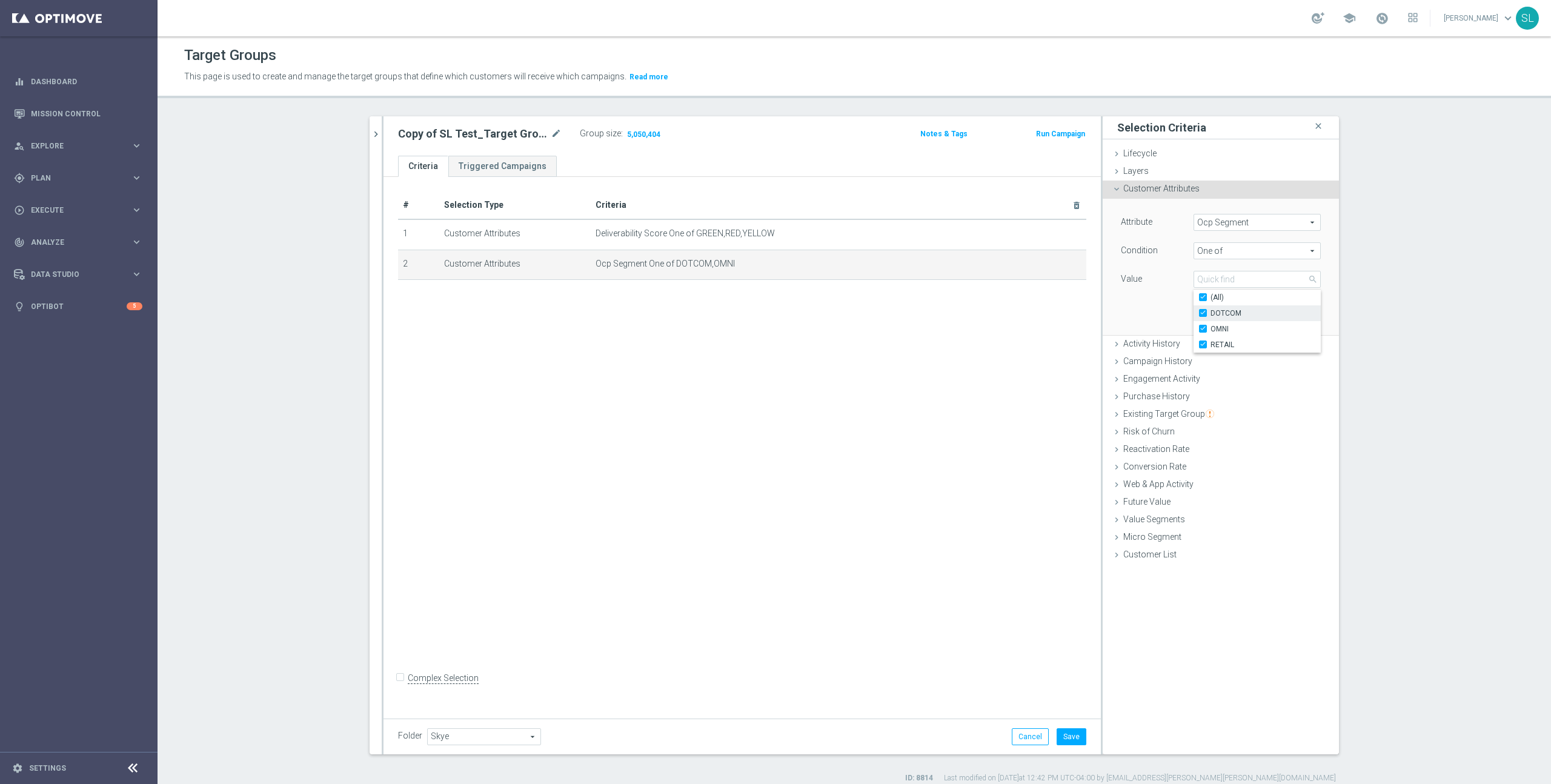
checkbox input "true"
drag, startPoint x: 1336, startPoint y: 309, endPoint x: 1316, endPoint y: 320, distance: 22.8
click at [916, 309] on div "Attribute Ocp Segment Ocp Segment arrow_drop_down search Condition One of One o…" at bounding box center [1221, 268] width 236 height 137
drag, startPoint x: 1301, startPoint y: 318, endPoint x: 1291, endPoint y: 319, distance: 10.0
click at [916, 318] on button "Update" at bounding box center [1303, 317] width 36 height 17
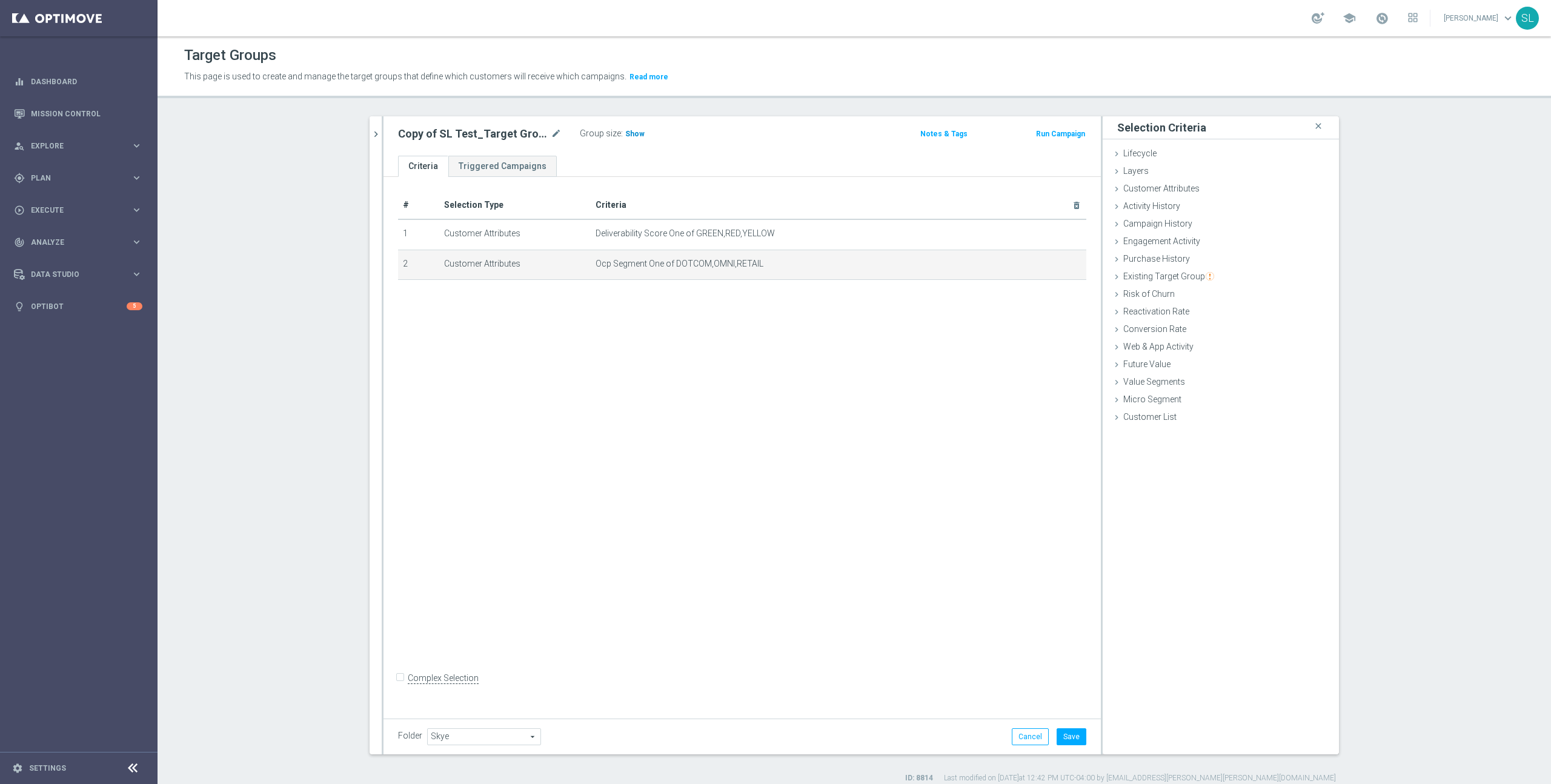
click at [637, 133] on span "Show" at bounding box center [635, 134] width 19 height 8
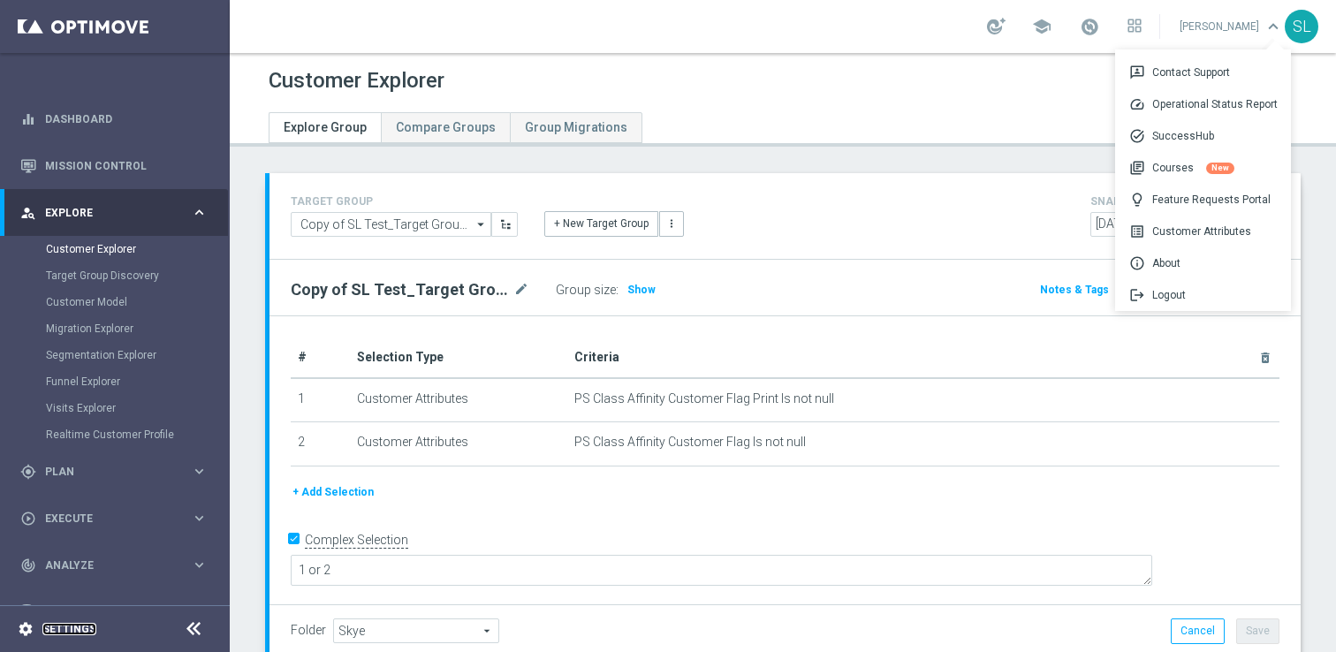
click at [71, 626] on link "Settings" at bounding box center [69, 629] width 54 height 11
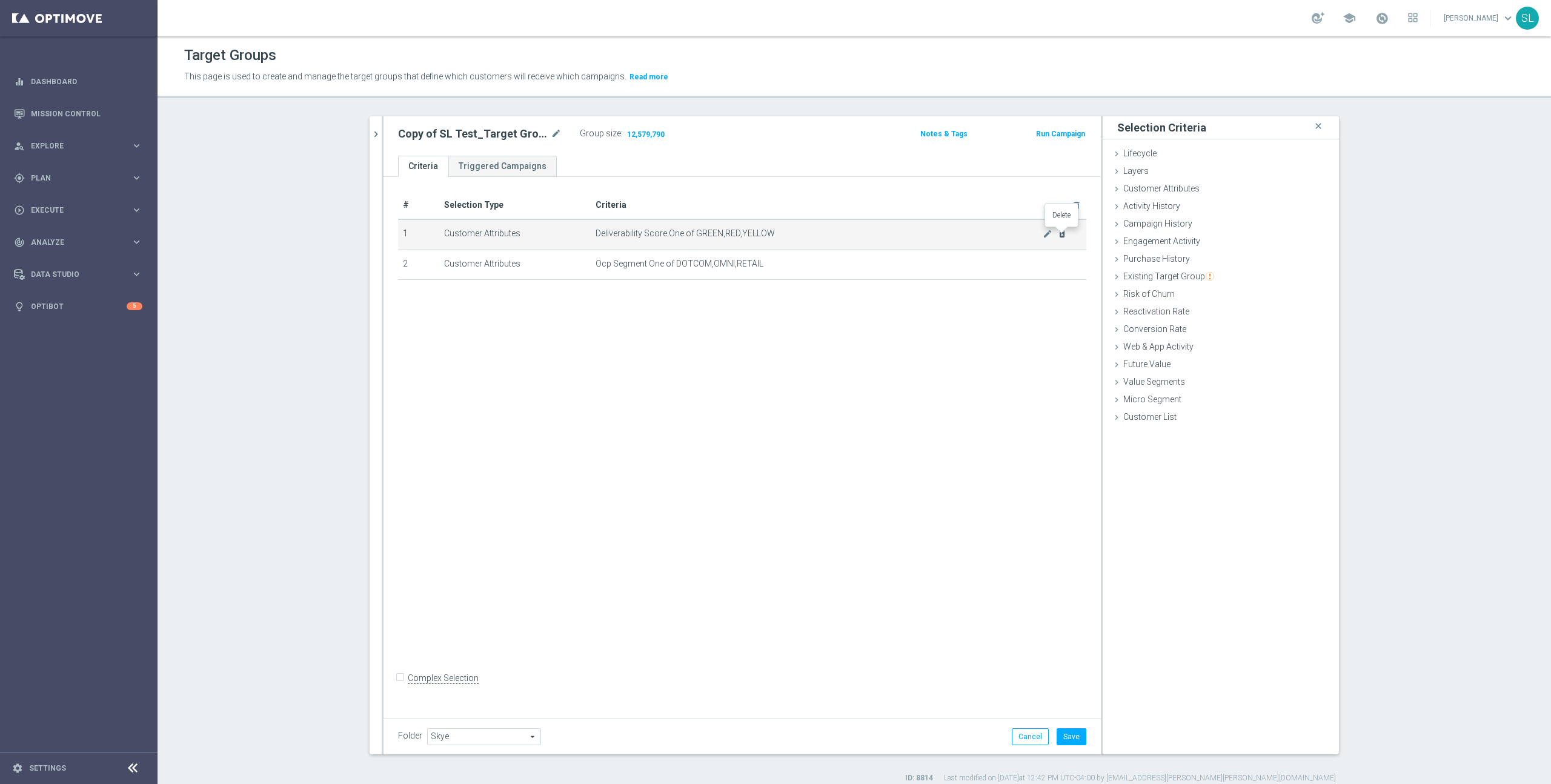
click at [1060, 232] on icon "delete_forever" at bounding box center [1062, 234] width 10 height 10
click at [633, 132] on span "Show" at bounding box center [635, 134] width 19 height 8
click at [1200, 190] on div "Customer Attributes done selection updated" at bounding box center [1221, 189] width 236 height 18
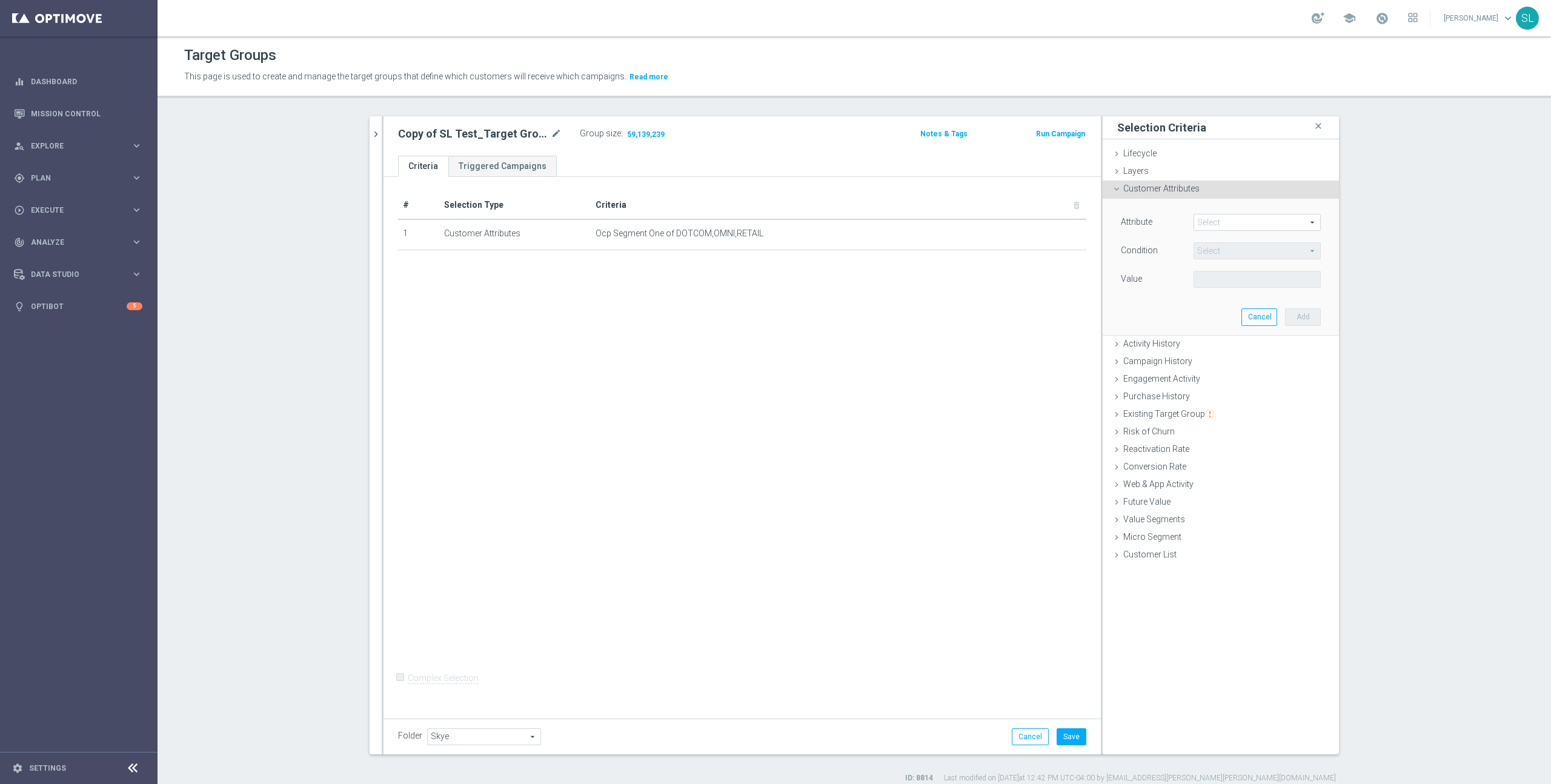
click at [1213, 223] on span at bounding box center [1257, 222] width 126 height 16
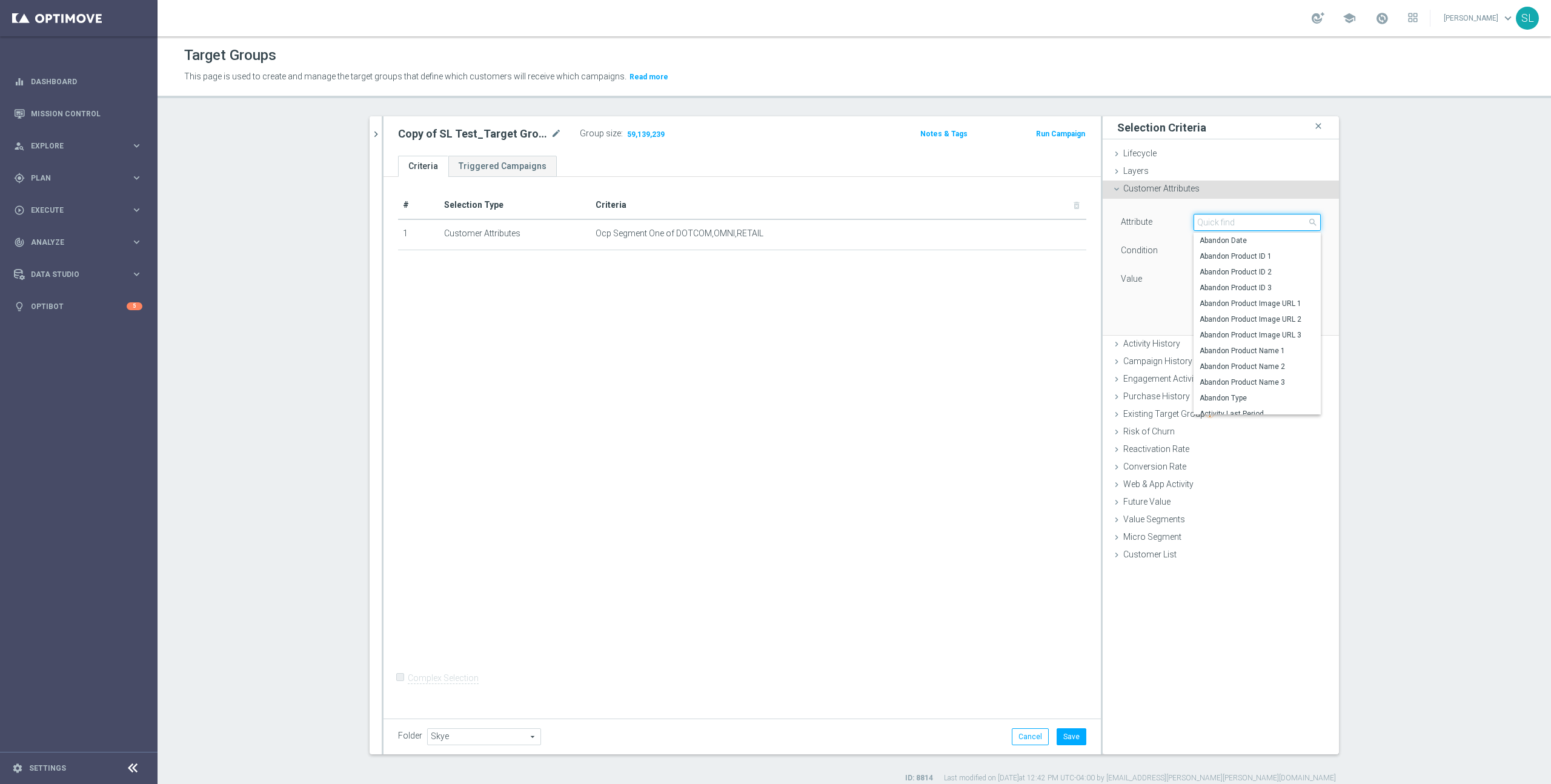
click at [1220, 220] on input "search" at bounding box center [1257, 222] width 127 height 17
type input "consent"
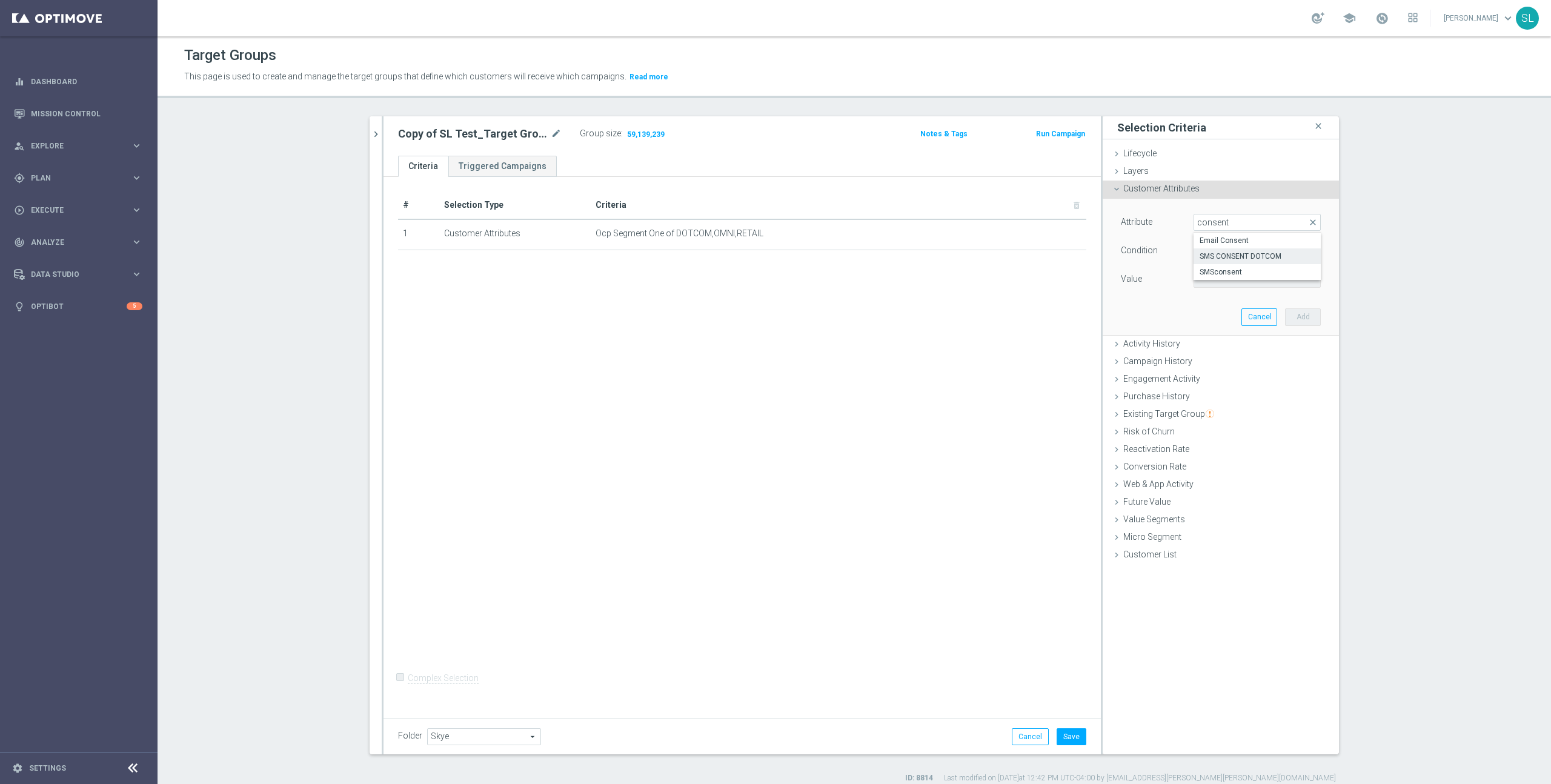
click at [1233, 254] on span "SMS CONSENT DOTCOM" at bounding box center [1257, 257] width 115 height 10
type input "SMS CONSENT DOTCOM"
type input "Equals"
click at [1233, 283] on span at bounding box center [1257, 279] width 126 height 16
click at [1231, 298] on span "OptedIn" at bounding box center [1257, 298] width 115 height 10
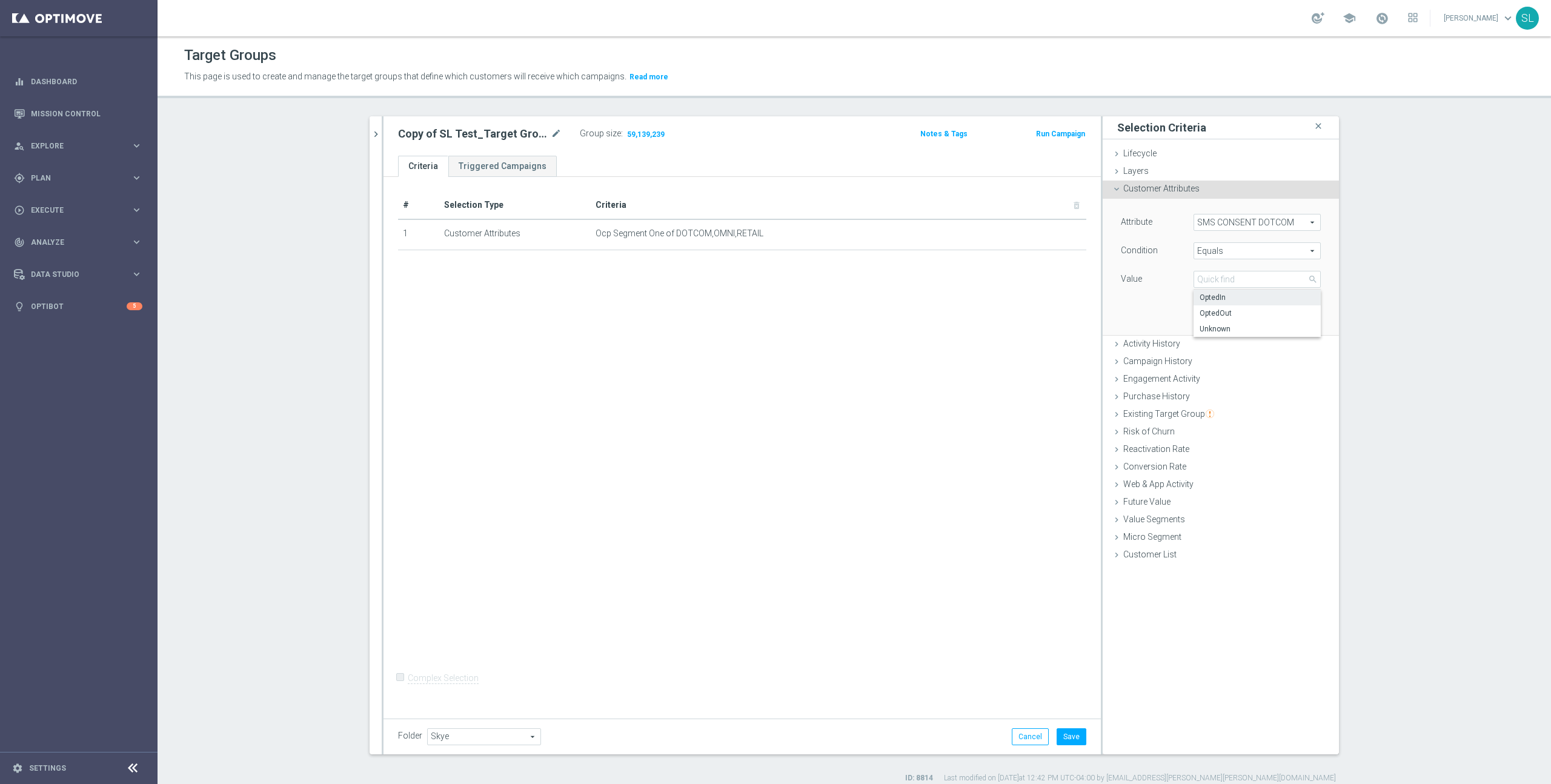
type input "OptedIn"
click at [1305, 317] on button "Add" at bounding box center [1303, 317] width 36 height 17
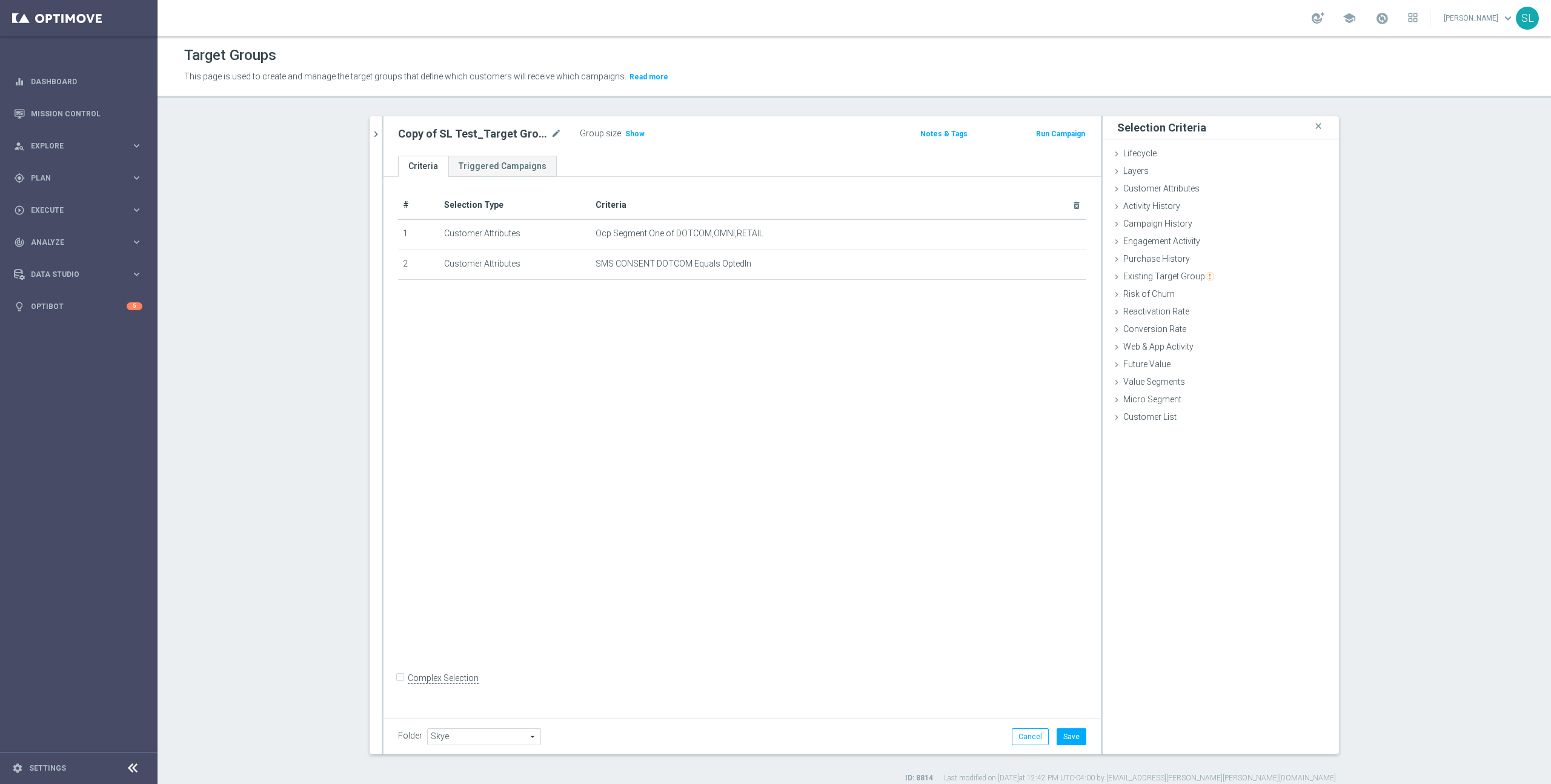
drag, startPoint x: 637, startPoint y: 133, endPoint x: 667, endPoint y: 138, distance: 30.4
click at [637, 133] on span "Show" at bounding box center [635, 134] width 19 height 8
